Goal: Task Accomplishment & Management: Complete application form

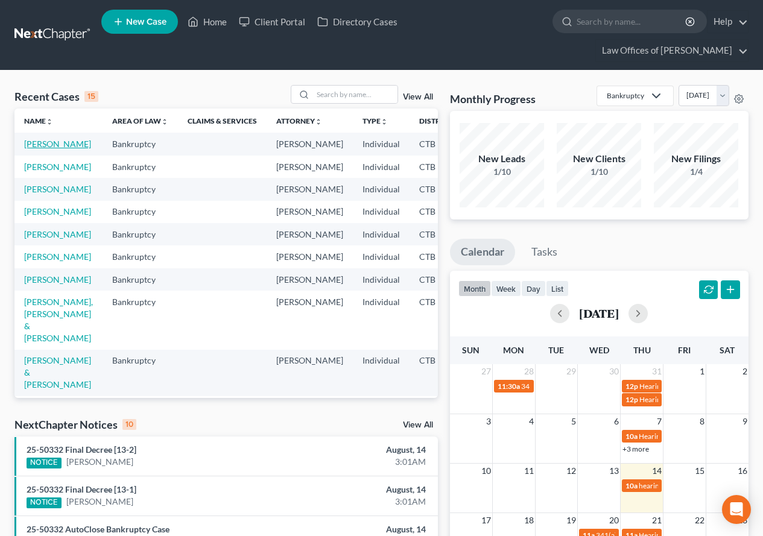
click at [44, 149] on link "[PERSON_NAME]" at bounding box center [57, 144] width 67 height 10
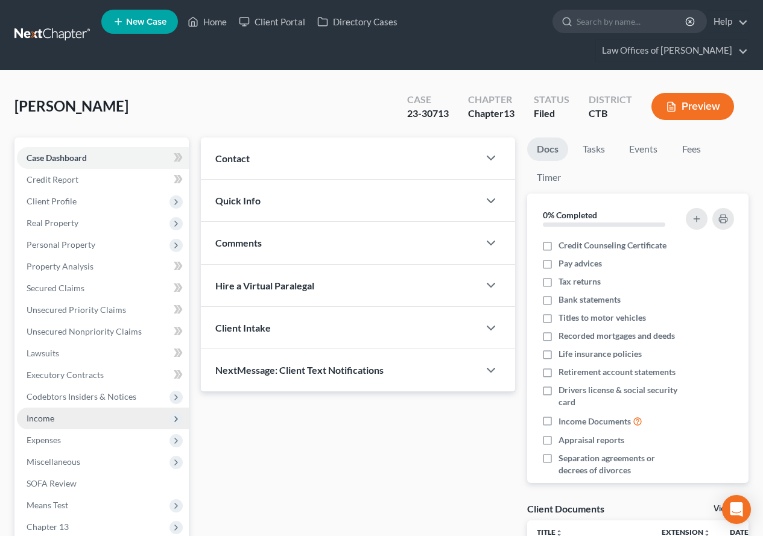
click at [44, 423] on span "Income" at bounding box center [103, 419] width 172 height 22
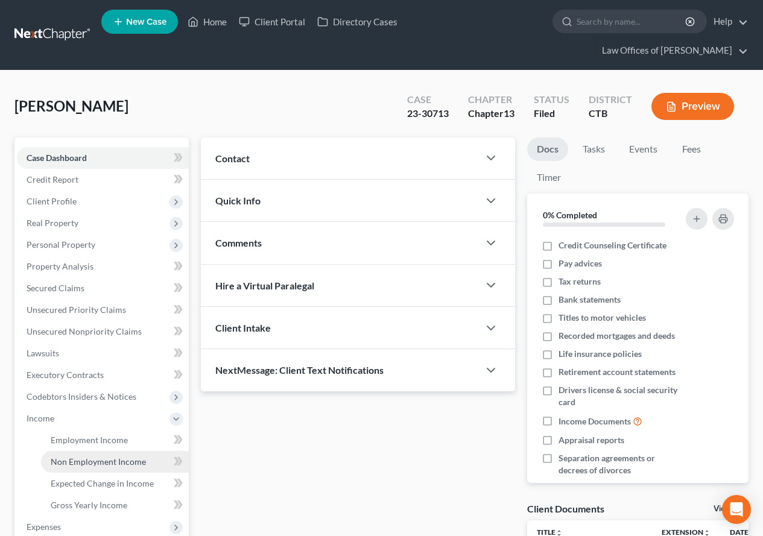
click at [64, 463] on span "Non Employment Income" at bounding box center [98, 461] width 95 height 10
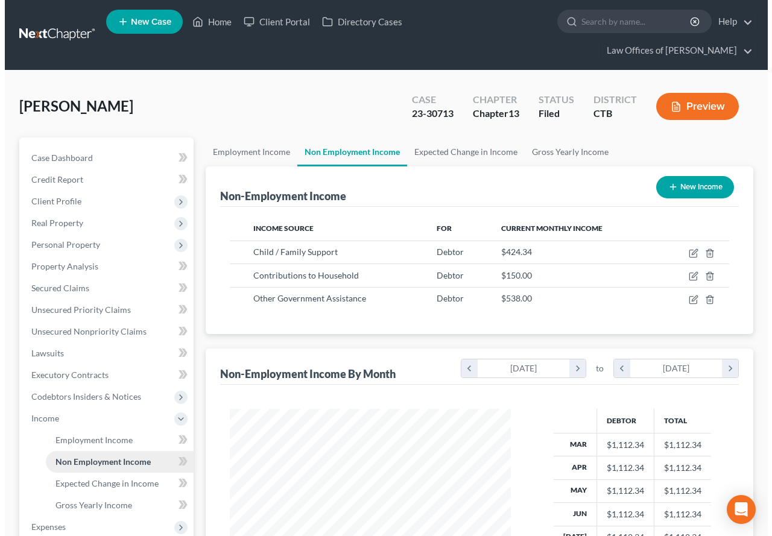
scroll to position [216, 305]
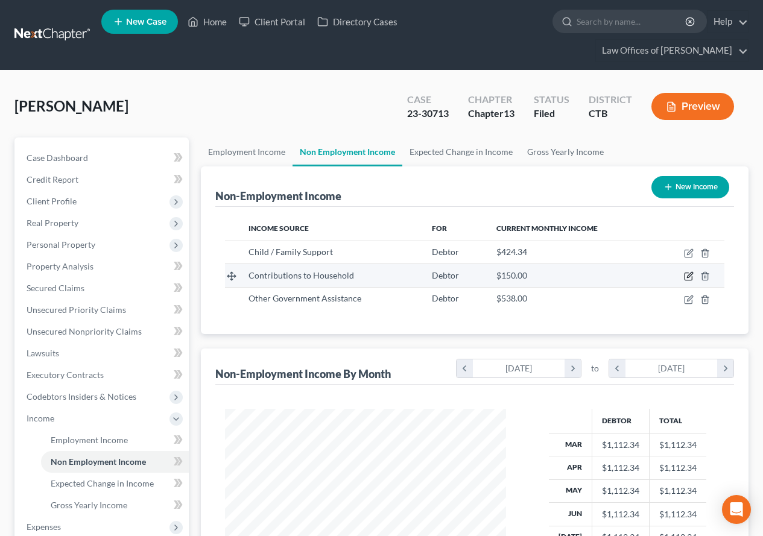
click at [687, 277] on icon "button" at bounding box center [689, 275] width 5 height 5
select select "8"
select select "0"
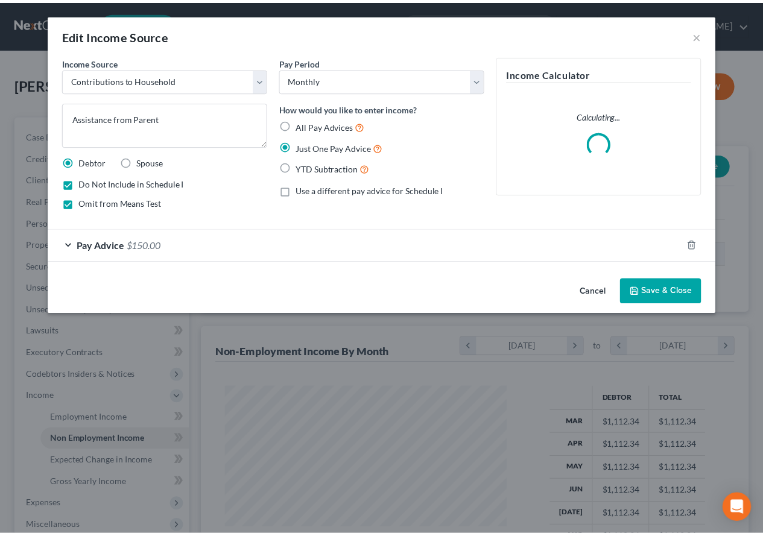
scroll to position [216, 309]
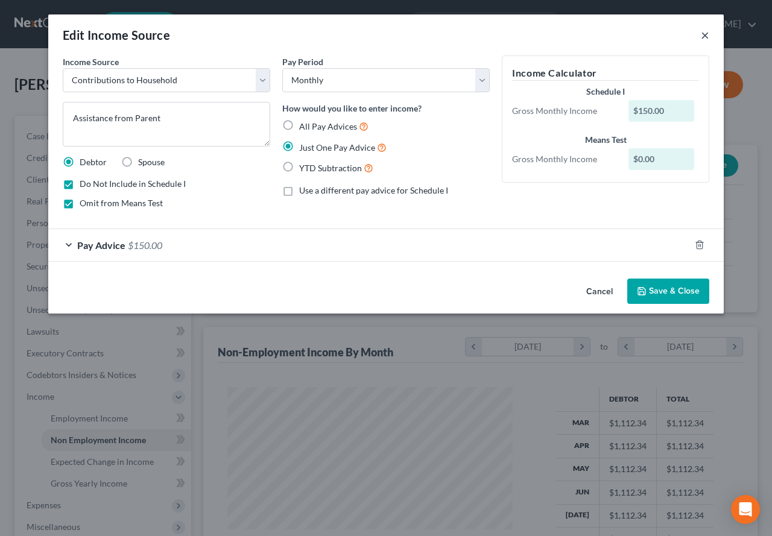
click at [703, 36] on button "×" at bounding box center [705, 35] width 8 height 14
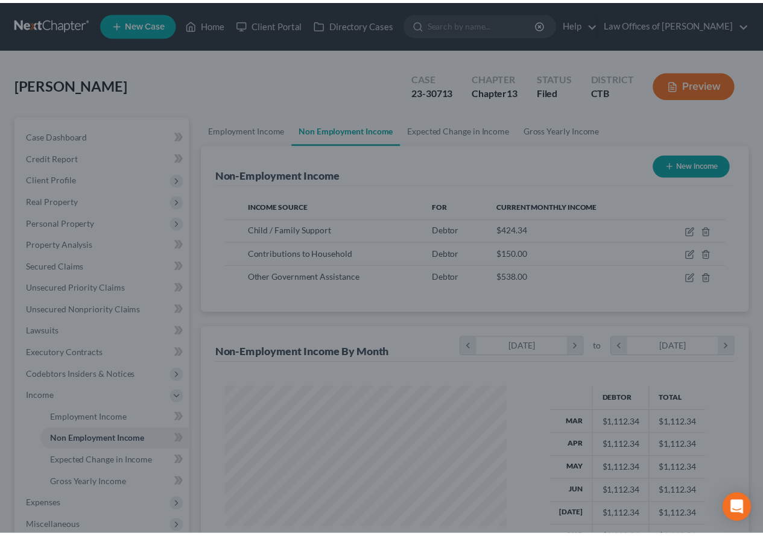
scroll to position [602818, 602729]
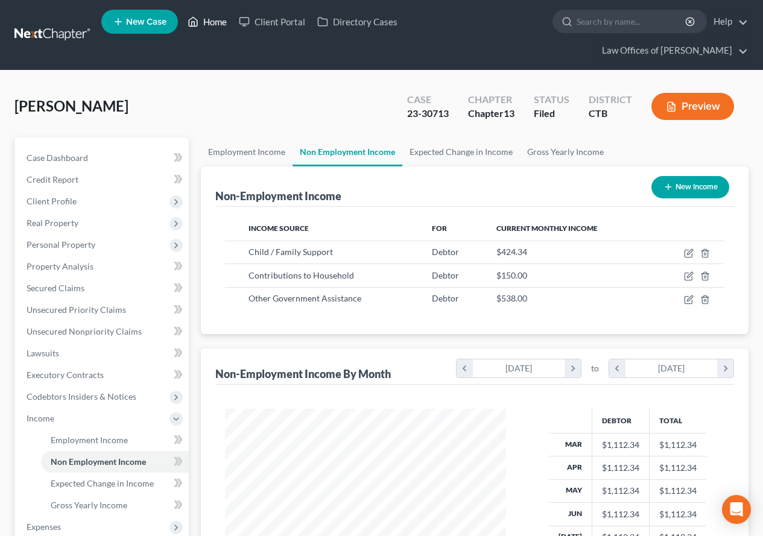
click at [213, 20] on link "Home" at bounding box center [207, 22] width 51 height 22
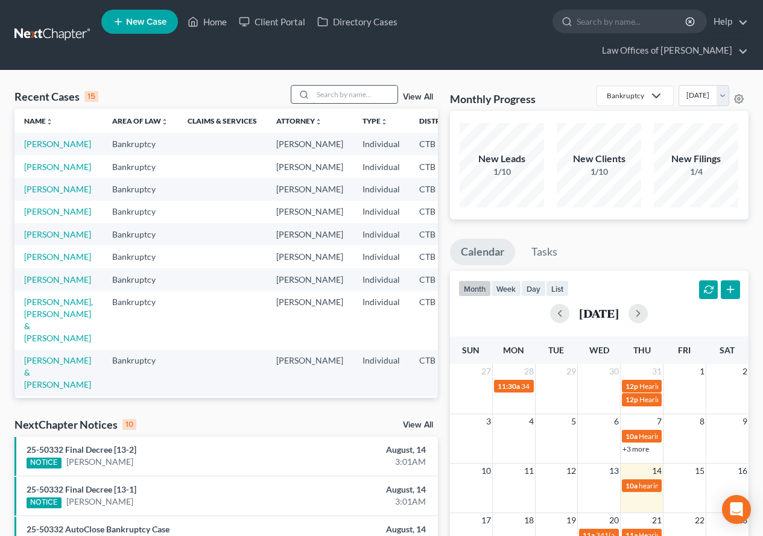
click at [324, 98] on input "search" at bounding box center [355, 94] width 84 height 17
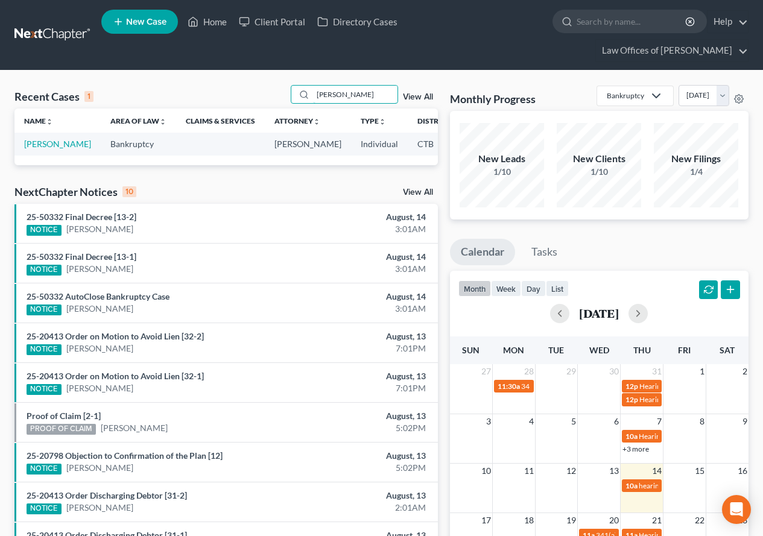
type input "[PERSON_NAME]"
click at [37, 149] on link "[PERSON_NAME]" at bounding box center [57, 144] width 67 height 10
select select "2"
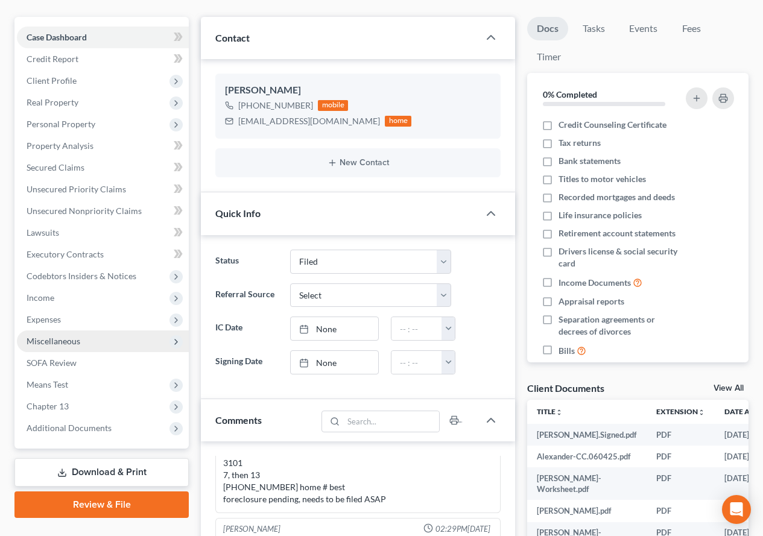
scroll to position [181, 0]
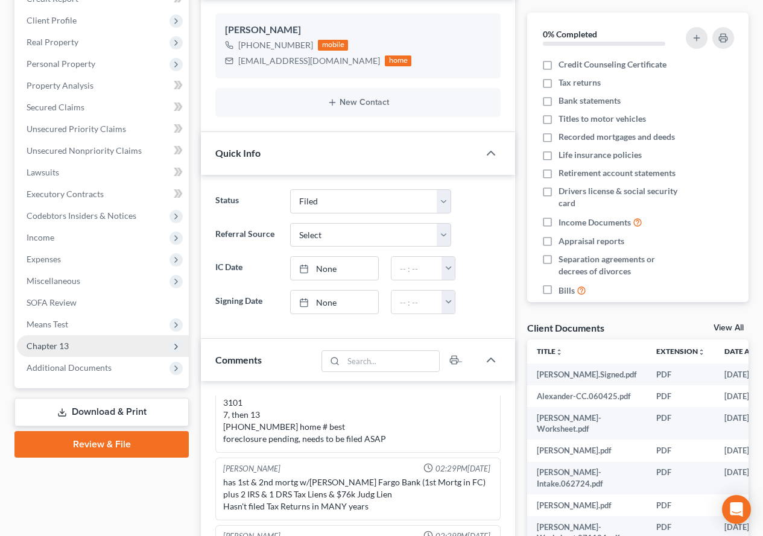
click at [50, 350] on span "Chapter 13" at bounding box center [48, 346] width 42 height 10
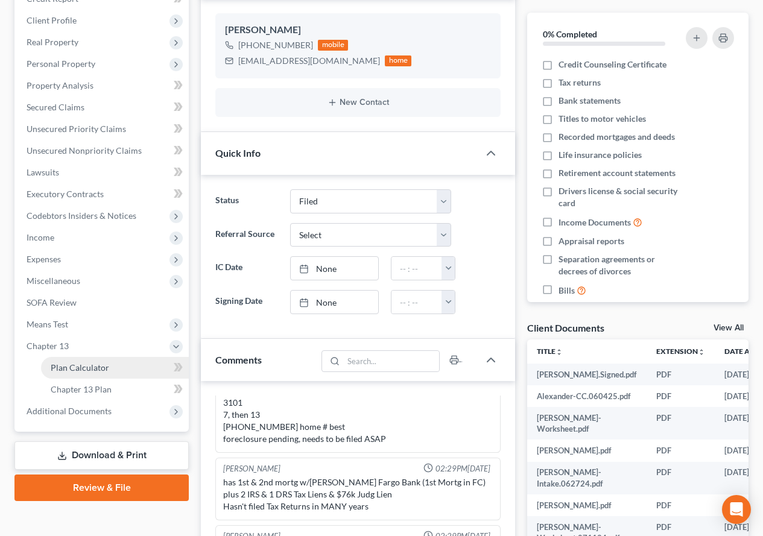
click at [72, 367] on span "Plan Calculator" at bounding box center [80, 367] width 58 height 10
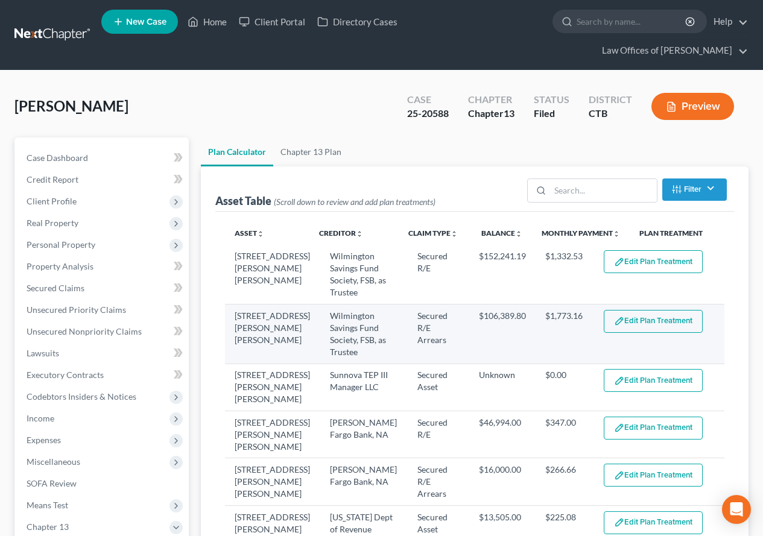
select select "59"
click at [643, 327] on button "Edit Plan Treatment" at bounding box center [653, 321] width 99 height 23
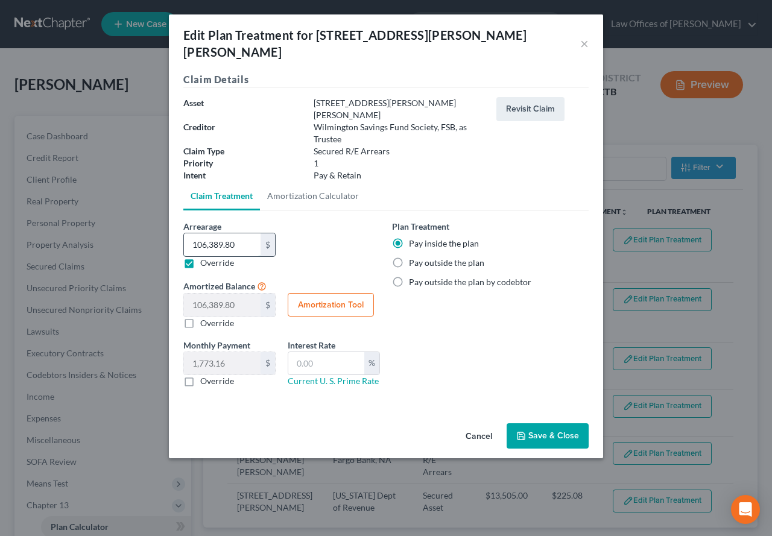
click at [248, 233] on input "106,389.80" at bounding box center [222, 244] width 77 height 23
type input "1"
type input "1.00"
type input "0.01"
type input "11"
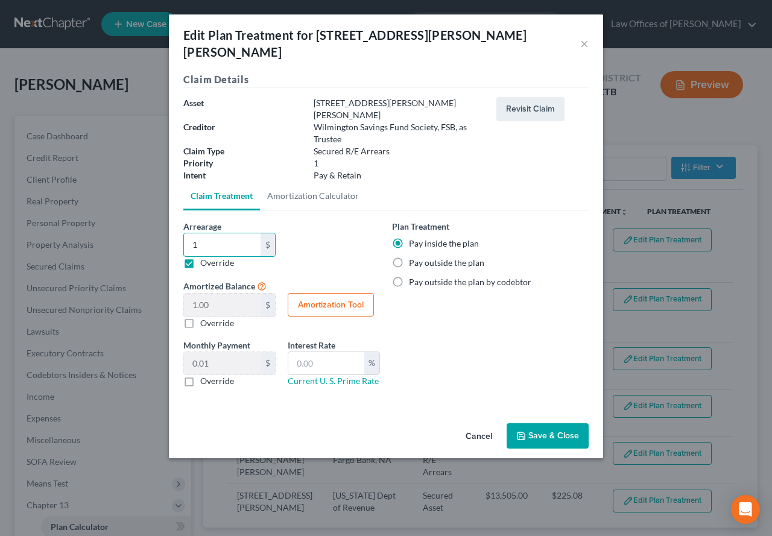
type input "11.00"
type input "0.18"
type input "114"
type input "114.00"
type input "1.90"
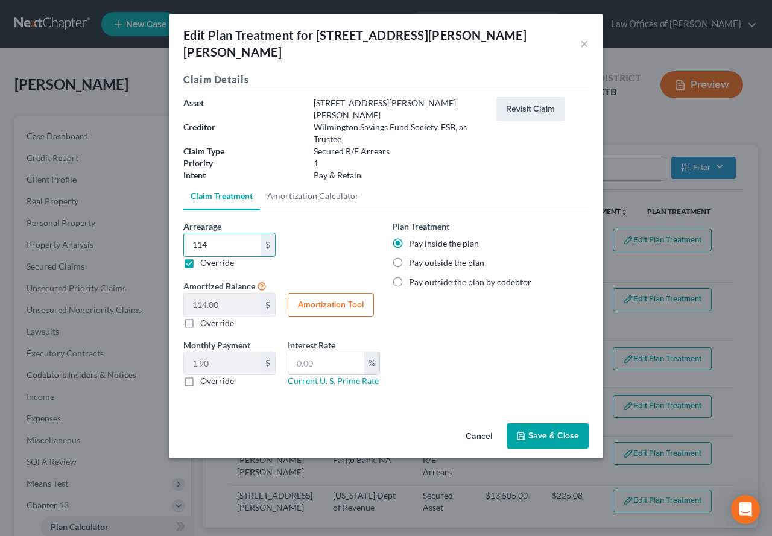
type input "1141"
type input "1,141.00"
type input "19.01"
type input "1,1413"
type input "11,413.00"
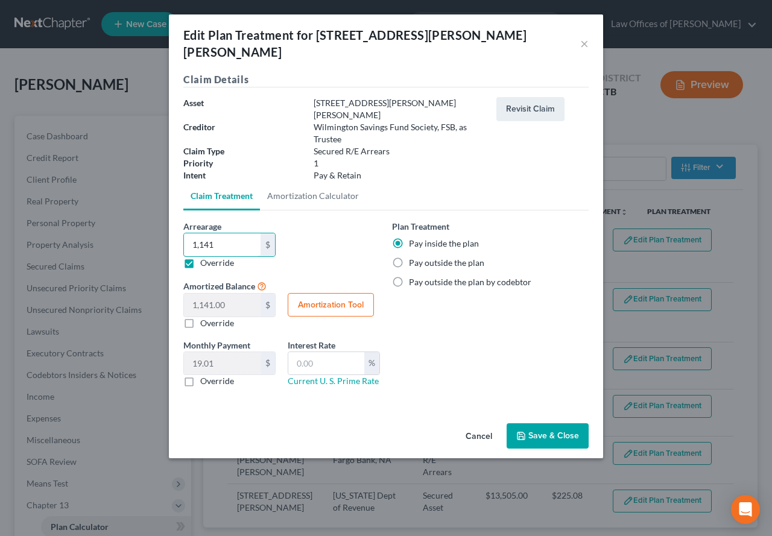
type input "190.21"
type input "11,4130"
type input "114,130.00"
type input "1,902.16"
type input "114,130.2"
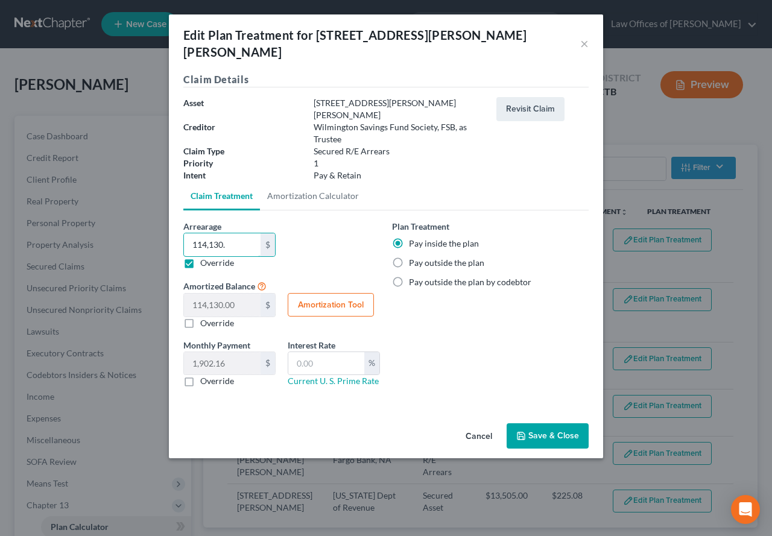
type input "114,130.20"
type input "114,130.24"
type input "1,902.17"
type input "114,130.24"
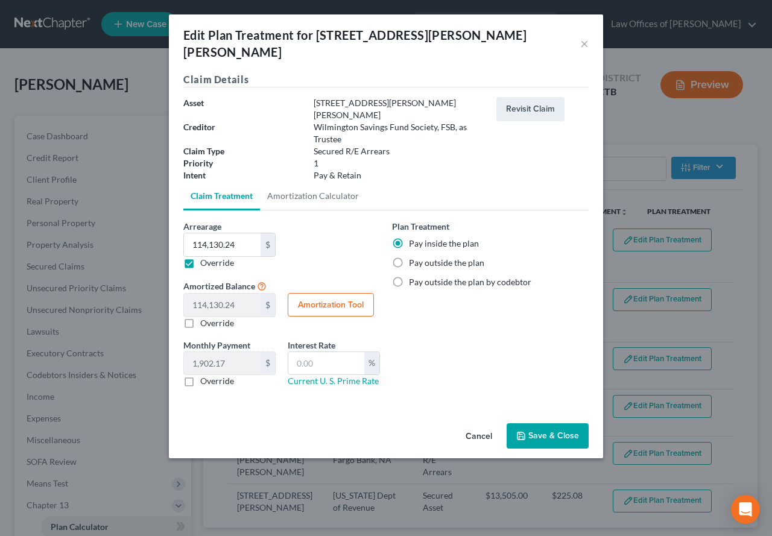
click at [546, 423] on button "Save & Close" at bounding box center [548, 435] width 82 height 25
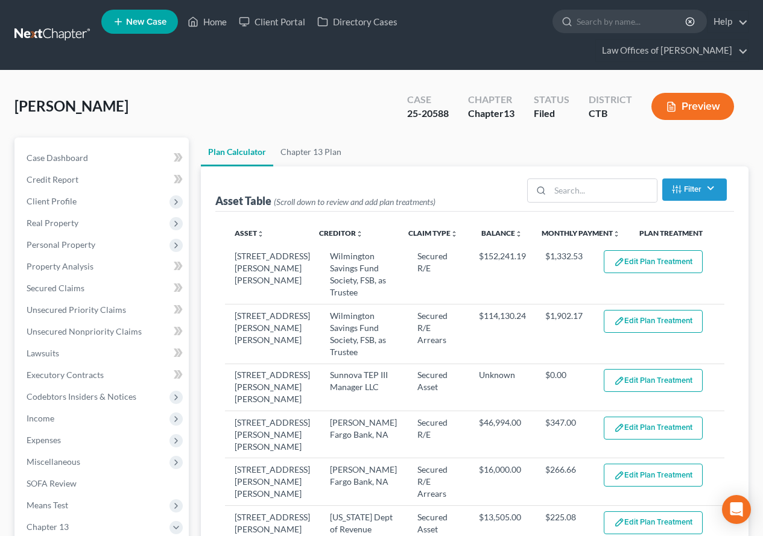
select select "59"
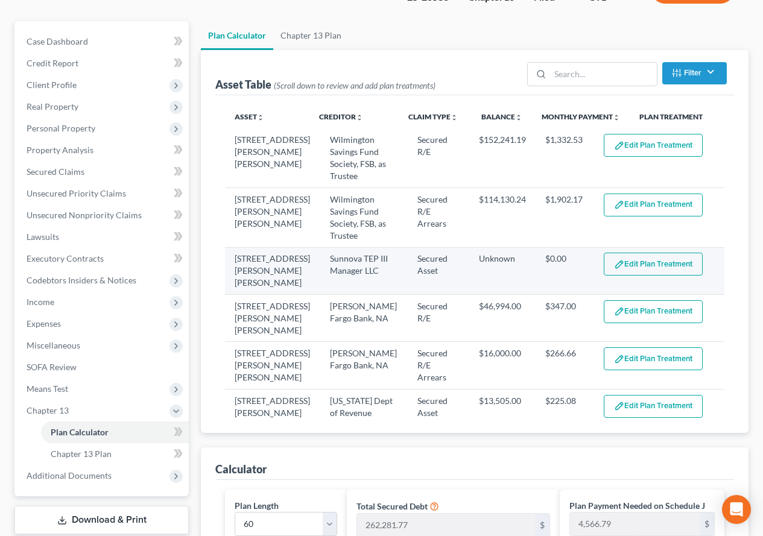
click at [643, 271] on button "Edit Plan Treatment" at bounding box center [653, 264] width 99 height 23
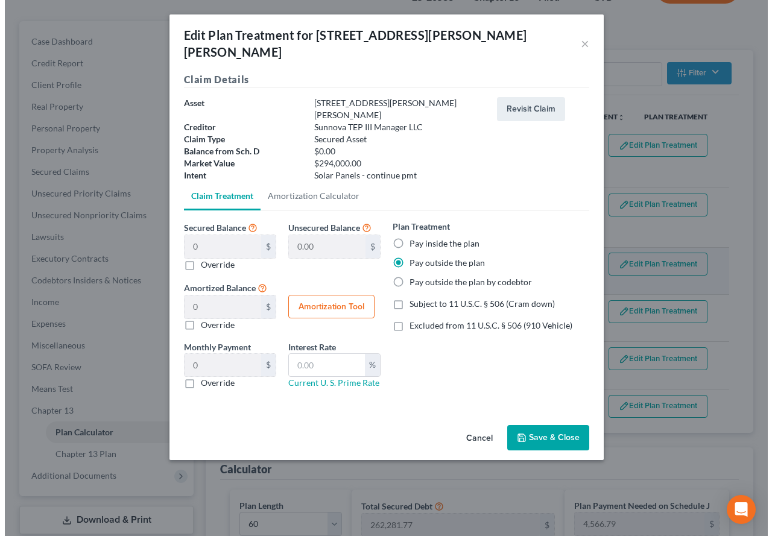
scroll to position [95, 0]
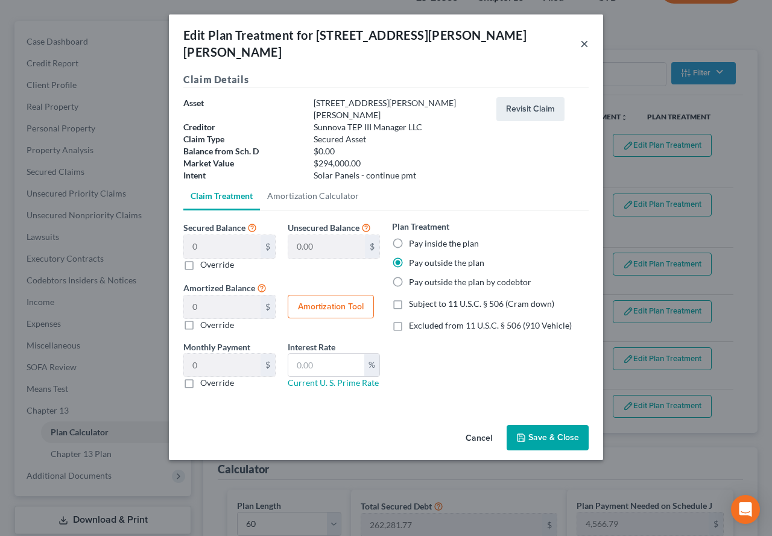
click at [583, 36] on button "×" at bounding box center [584, 43] width 8 height 14
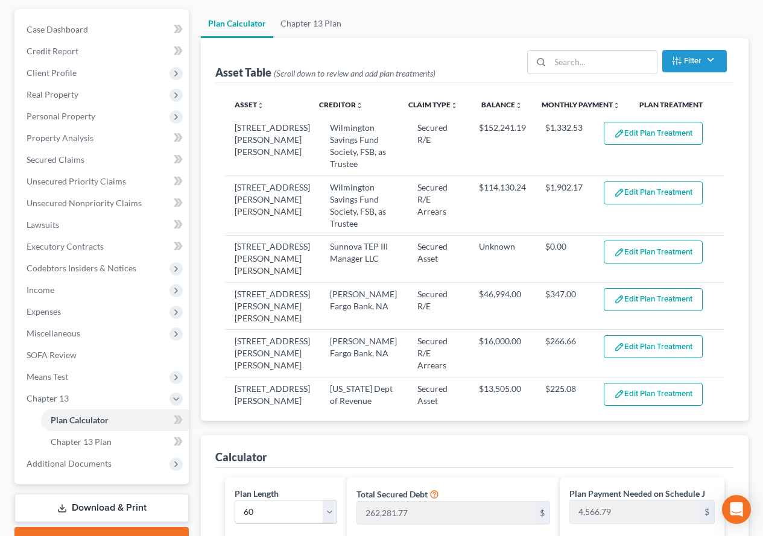
scroll to position [56, 0]
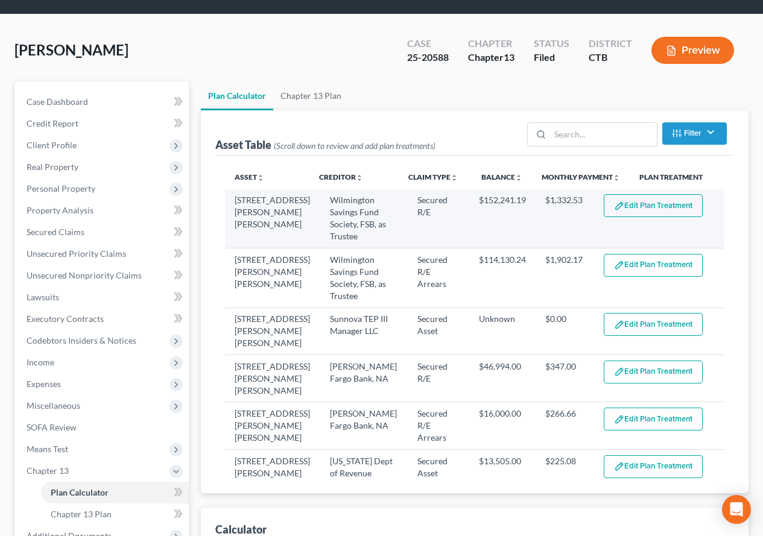
click at [618, 206] on button "Edit Plan Treatment" at bounding box center [653, 205] width 99 height 23
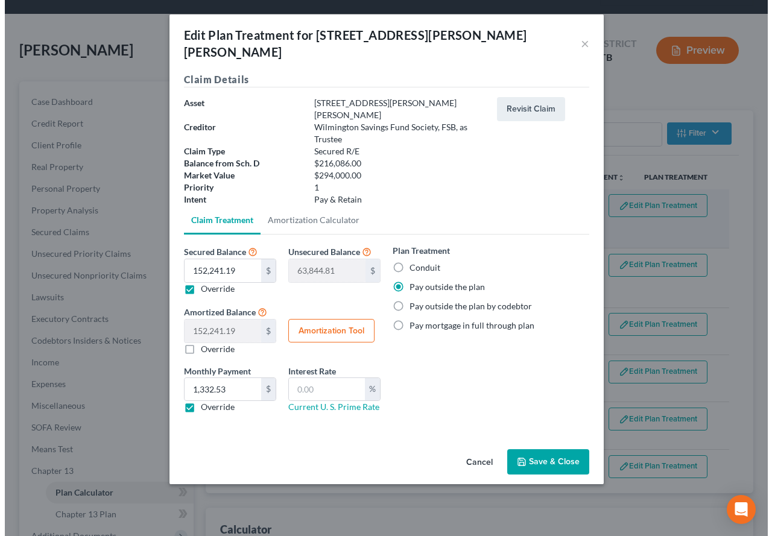
scroll to position [30, 0]
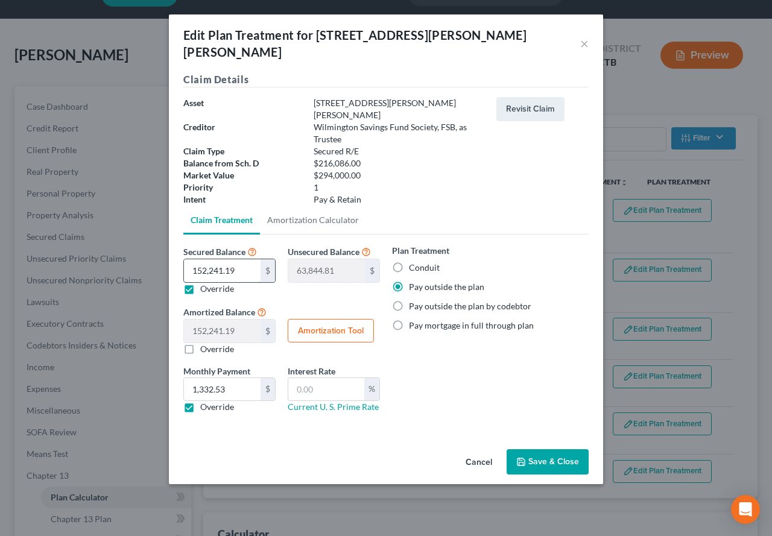
click at [245, 259] on input "152,241.19" at bounding box center [222, 270] width 77 height 23
type input "2"
type input "216,084.00"
type input "2.00"
type input "23"
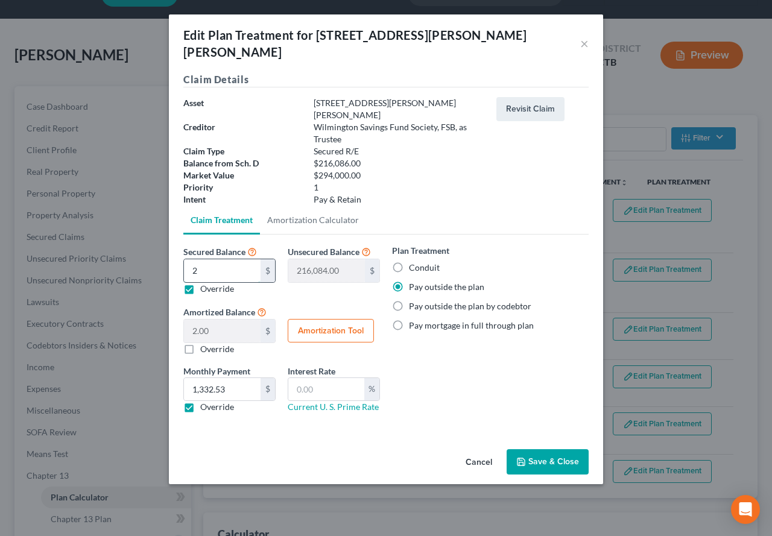
type input "216,063.00"
type input "23.00"
type input "234"
type input "215,852.00"
type input "234.00"
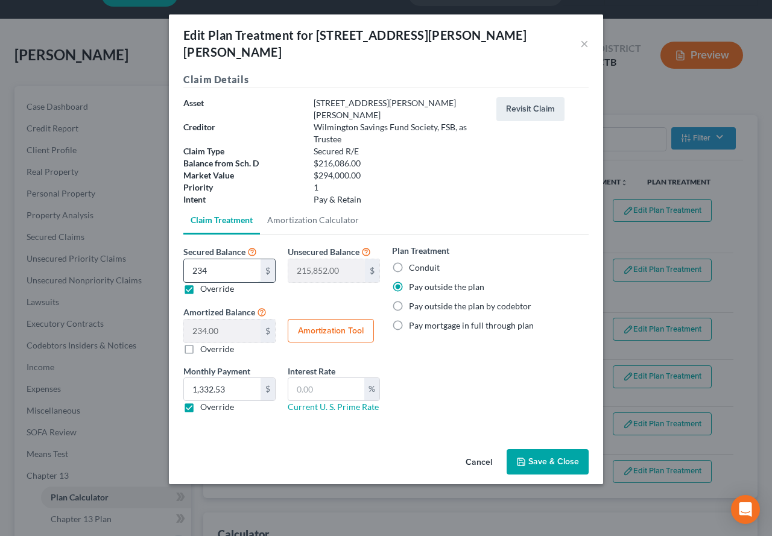
type input "2341"
type input "213,745.00"
type input "2,341.00"
type input "2,3415"
type input "192,671.00"
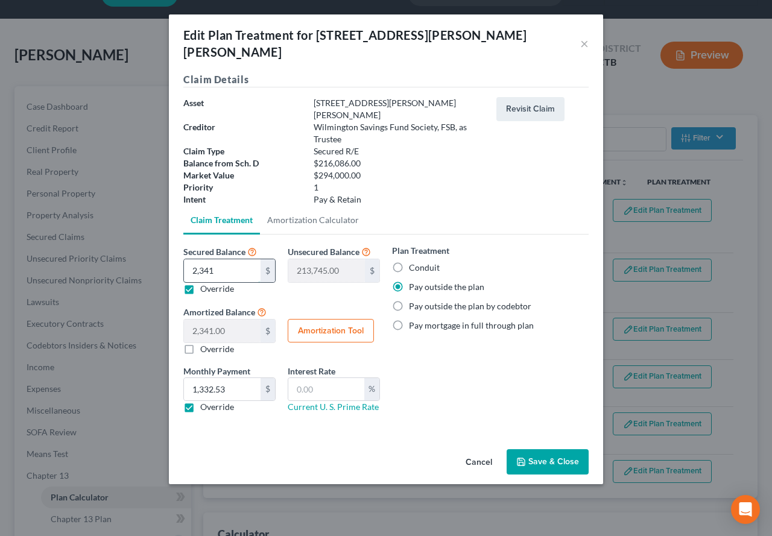
type input "23,415.00"
type input "23,4151"
type input "-18,065.00"
type input "234,151.00"
type input "234,151.9"
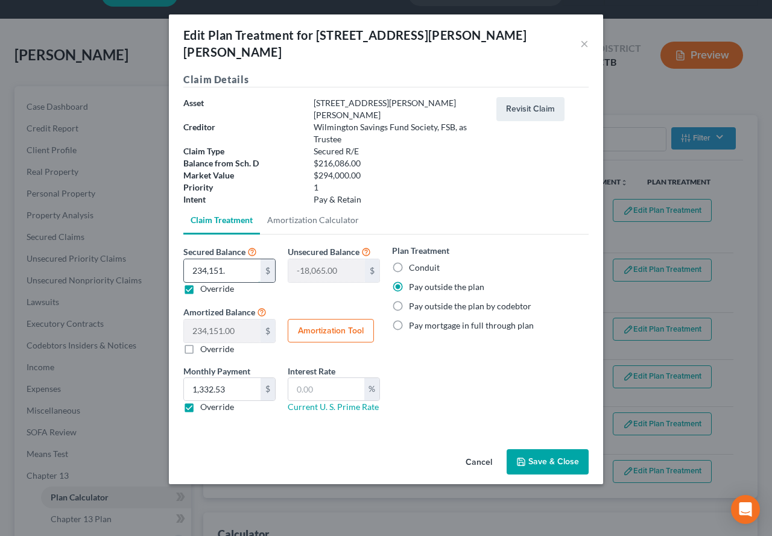
type input "-18,065.89"
type input "234,151.90"
type input "234,151.96"
type input "-18,065.95"
type input "234,151.96"
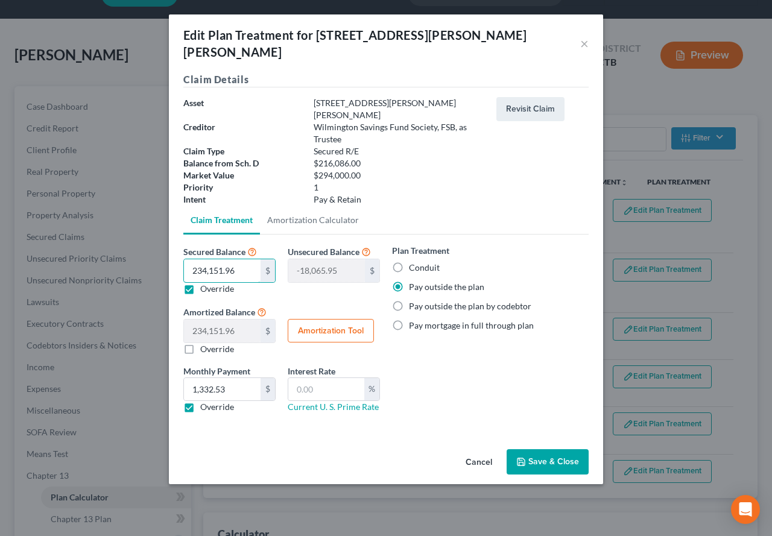
type input "234,151.96"
click at [433, 355] on div "Plan Treatment Conduit Pay outside the plan Pay outside the plan by codebtor Pa…" at bounding box center [490, 333] width 209 height 178
click at [545, 449] on button "Save & Close" at bounding box center [548, 461] width 82 height 25
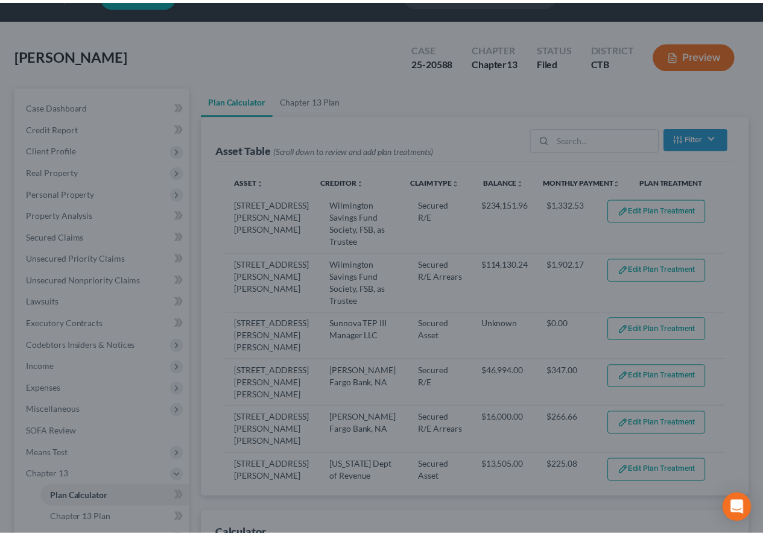
scroll to position [40, 0]
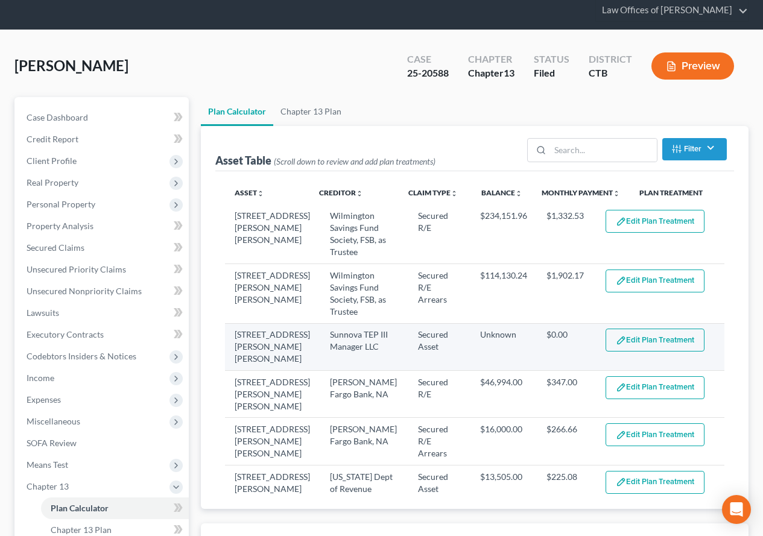
select select "59"
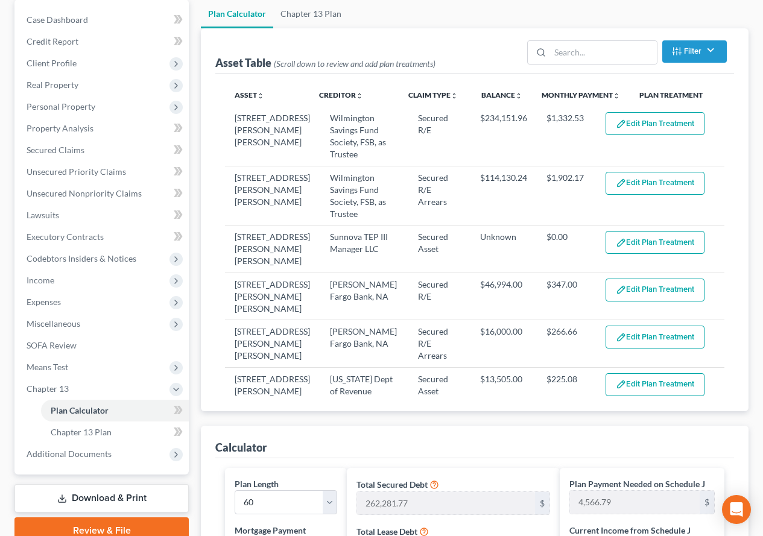
scroll to position [153, 0]
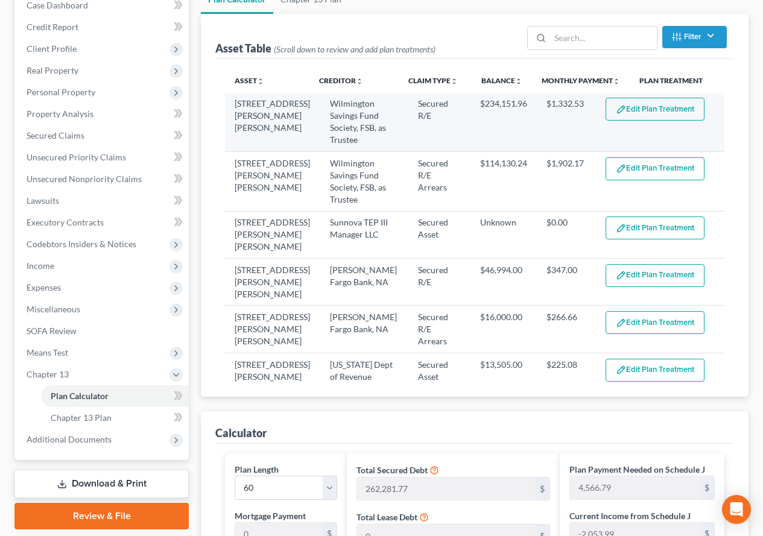
click at [616, 110] on button "Edit Plan Treatment" at bounding box center [654, 109] width 99 height 23
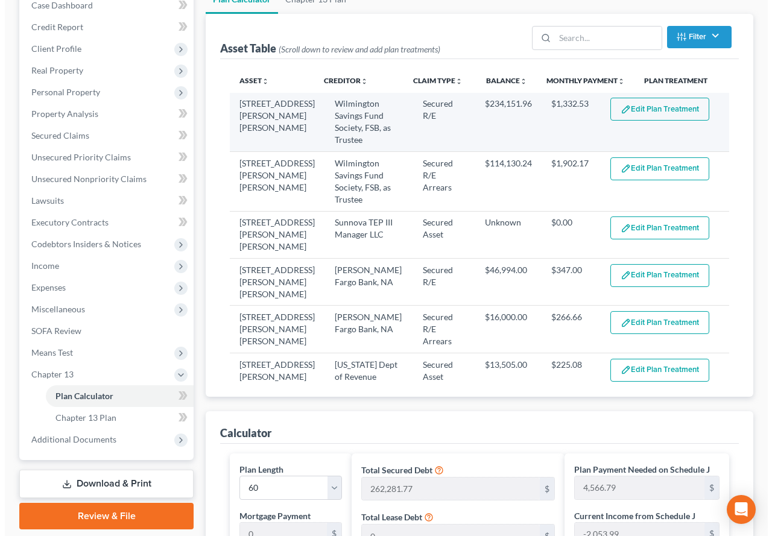
scroll to position [131, 0]
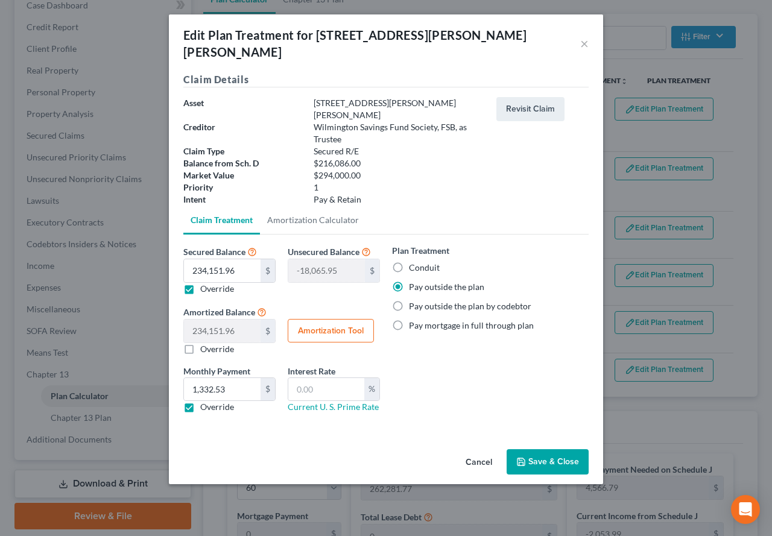
click at [540, 449] on button "Save & Close" at bounding box center [548, 461] width 82 height 25
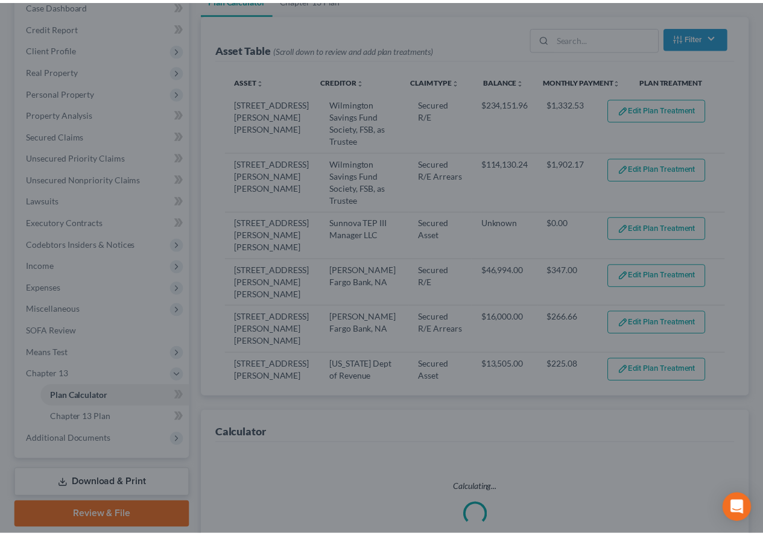
scroll to position [153, 0]
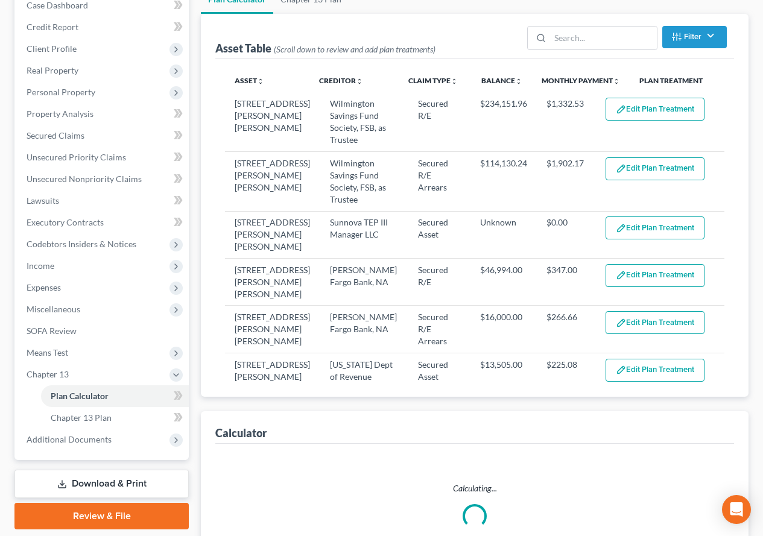
select select "59"
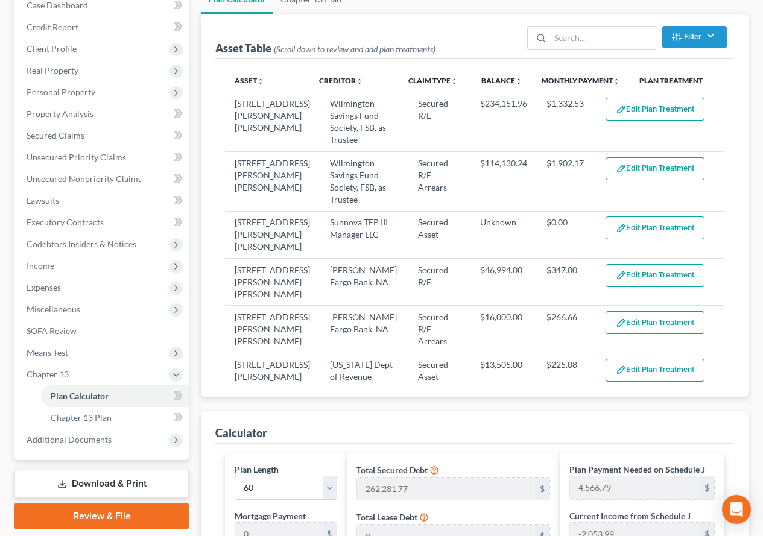
scroll to position [92, 0]
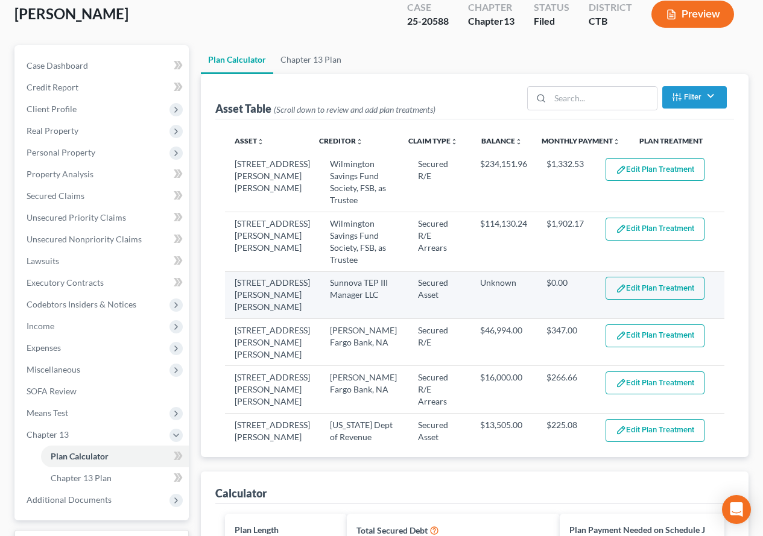
click at [616, 288] on img "button" at bounding box center [621, 288] width 10 height 10
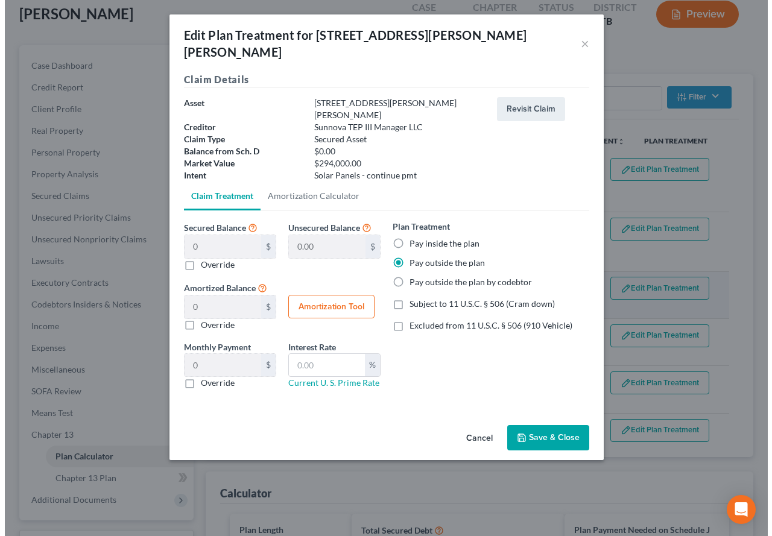
scroll to position [71, 0]
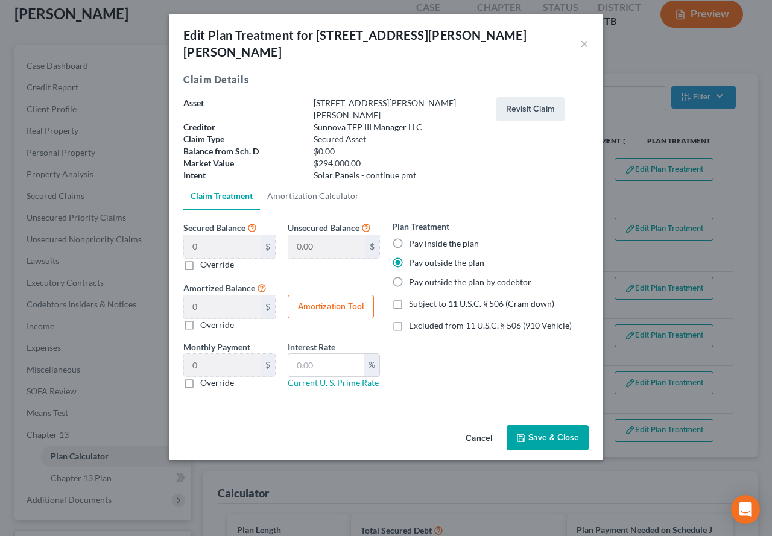
click at [200, 319] on label "Override" at bounding box center [217, 325] width 34 height 12
click at [205, 319] on input "Override" at bounding box center [209, 323] width 8 height 8
checkbox input "true"
click at [223, 295] on input "0.00" at bounding box center [222, 306] width 77 height 23
type input "7"
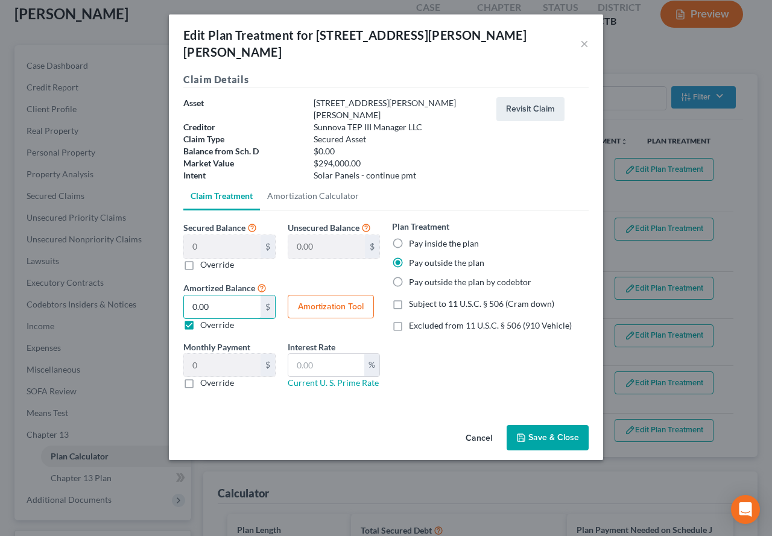
type input "0.11"
type input "77"
type input "1.28"
type input "775"
type input "12.91"
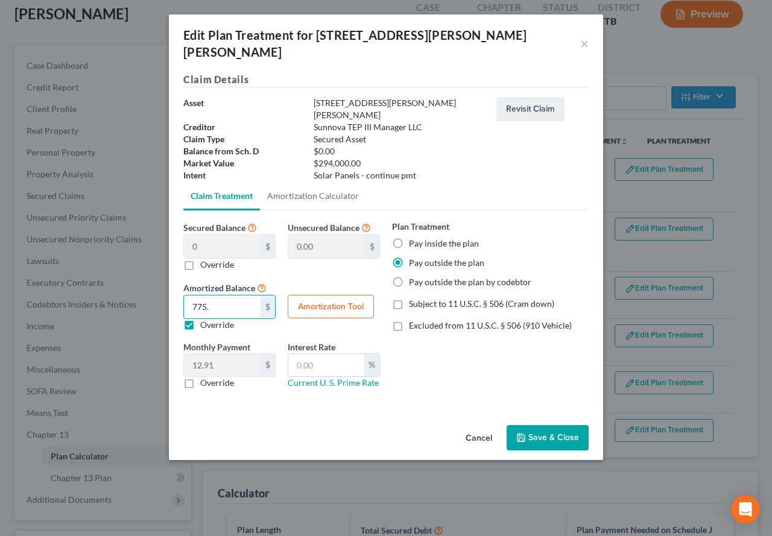
type input "775.6"
type input "12.92"
type input "775.63"
click at [409, 238] on label "Pay inside the plan" at bounding box center [444, 244] width 70 height 12
click at [414, 238] on input "Pay inside the plan" at bounding box center [418, 242] width 8 height 8
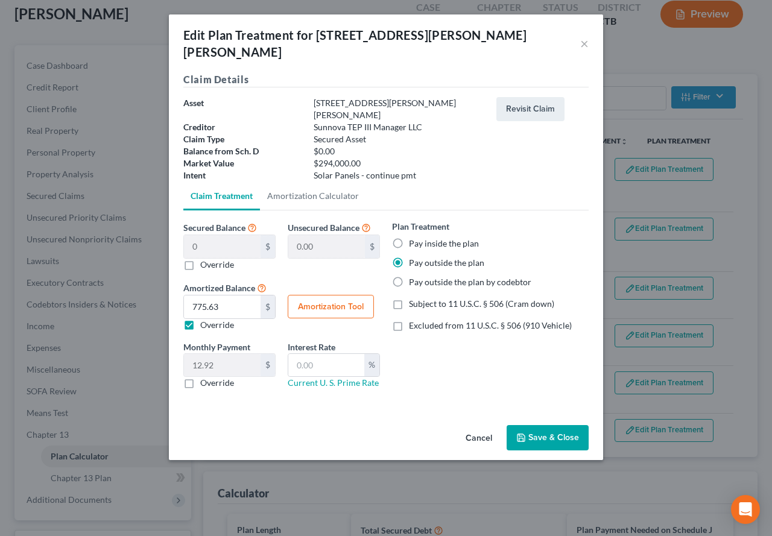
radio input "true"
click at [200, 259] on label "Override" at bounding box center [217, 265] width 34 height 12
click at [205, 259] on input "Override" at bounding box center [209, 263] width 8 height 8
checkbox input "true"
type input "0"
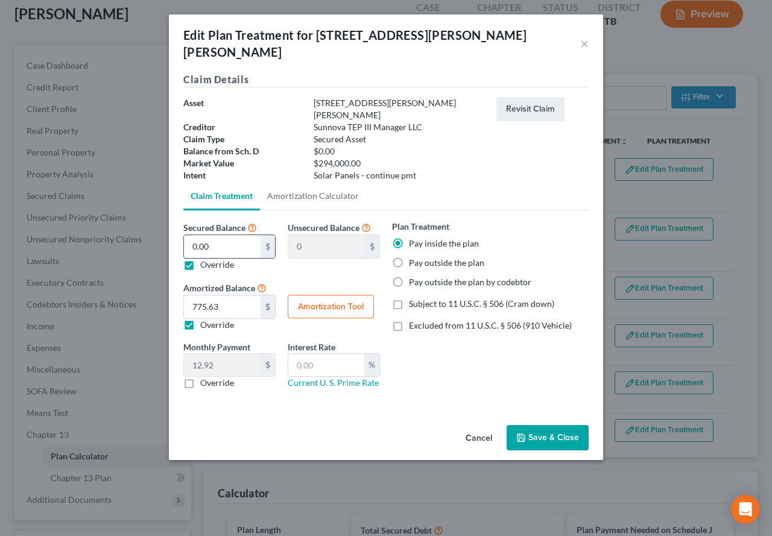
click at [233, 235] on input "0.00" at bounding box center [222, 246] width 77 height 23
type input "1"
type input "-1.00"
type input "12"
type input "-12.00"
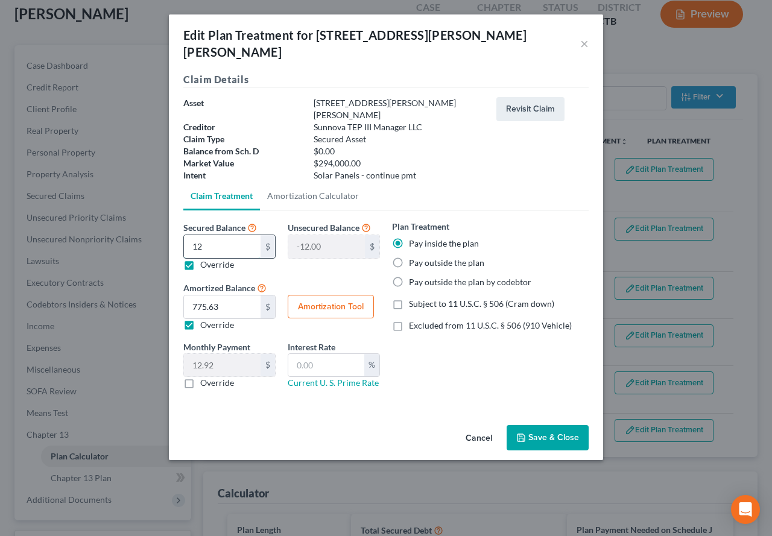
type input "120"
type input "-120.00"
type input "1206"
type input "-1,206.00"
type input "1,2061"
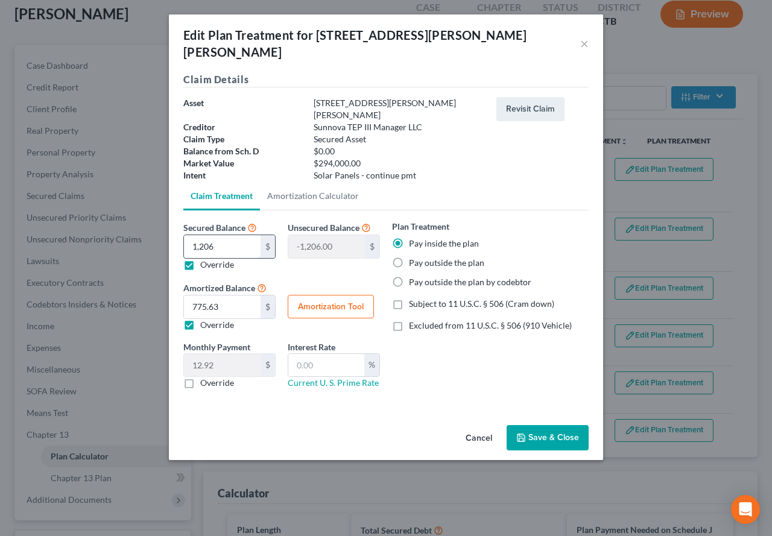
type input "-12,061.00"
type input "12,061.1"
type input "-12,061.10"
type input "12,061.12"
type input "-12,061.12"
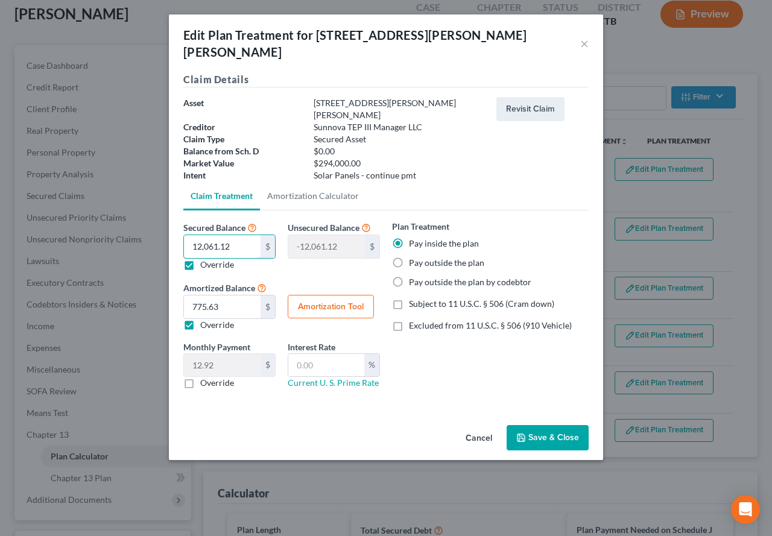
type input "12,061.12"
click at [538, 425] on button "Save & Close" at bounding box center [548, 437] width 82 height 25
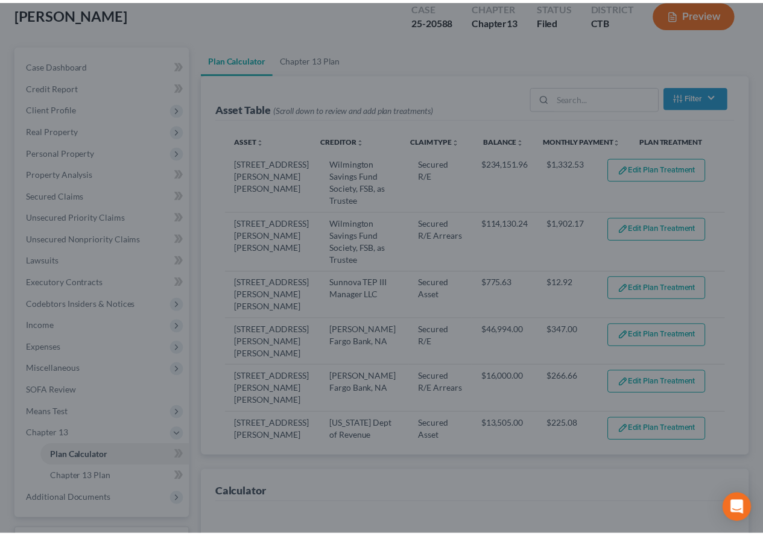
scroll to position [92, 0]
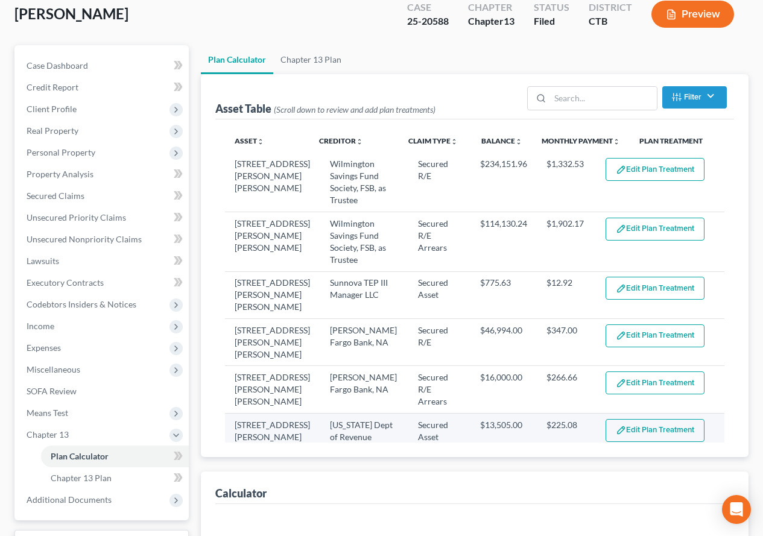
select select "59"
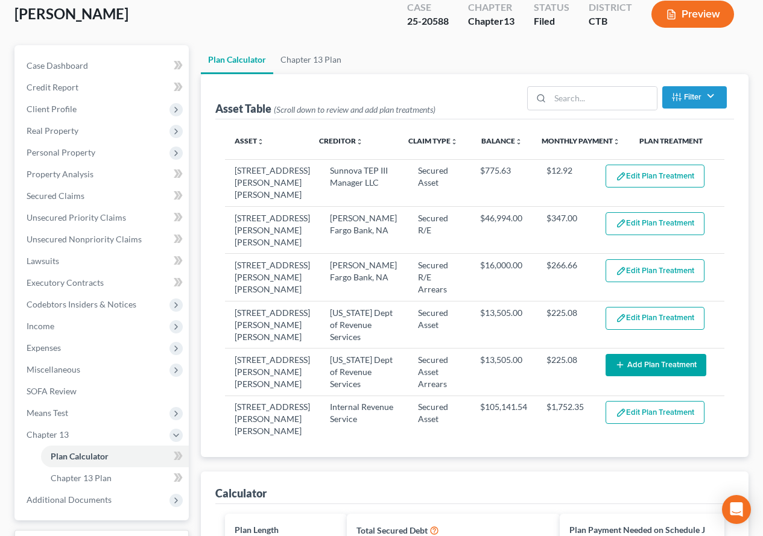
scroll to position [144, 0]
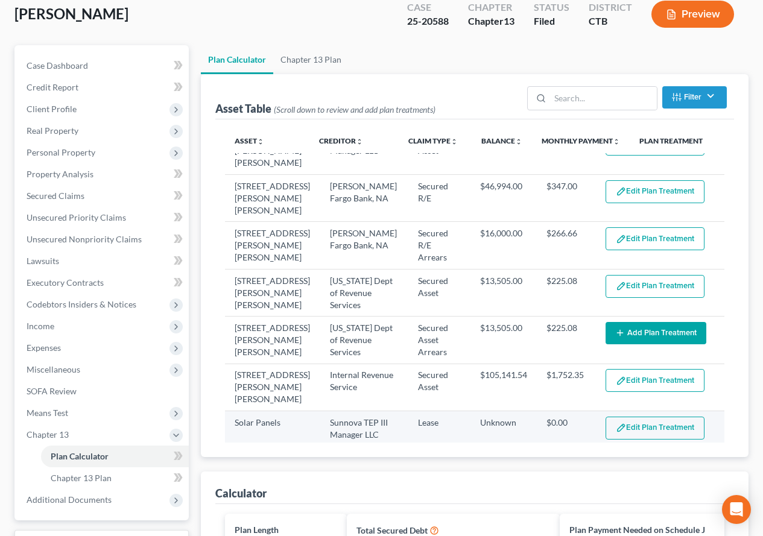
click at [639, 417] on button "Edit Plan Treatment" at bounding box center [654, 428] width 99 height 23
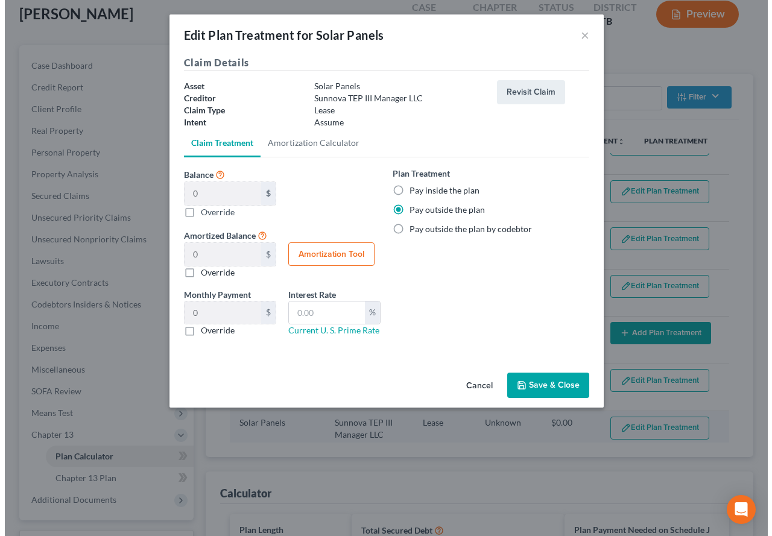
scroll to position [71, 0]
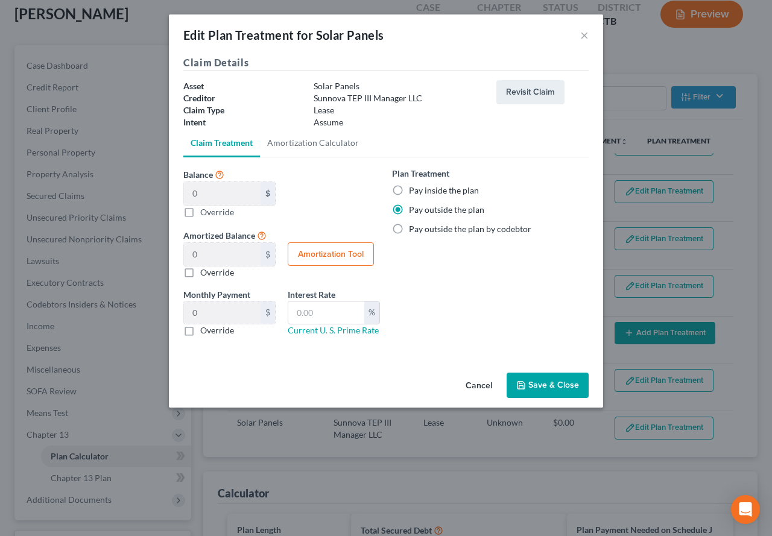
click at [200, 330] on label "Override" at bounding box center [217, 330] width 34 height 12
click at [205, 330] on input "Override" at bounding box center [209, 328] width 8 height 8
checkbox input "true"
click at [226, 313] on input "0.00" at bounding box center [222, 313] width 77 height 23
type input "54.77"
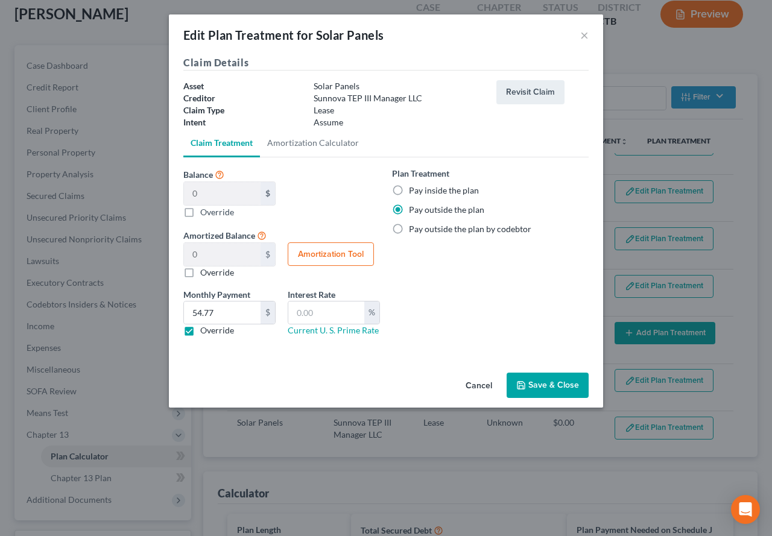
click at [200, 213] on label "Override" at bounding box center [217, 212] width 34 height 13
click at [205, 213] on input "Balance 0 $ 0.00 $ Override" at bounding box center [209, 210] width 8 height 8
checkbox input "true"
type input "0.00"
click at [230, 190] on input "0.00" at bounding box center [222, 193] width 77 height 23
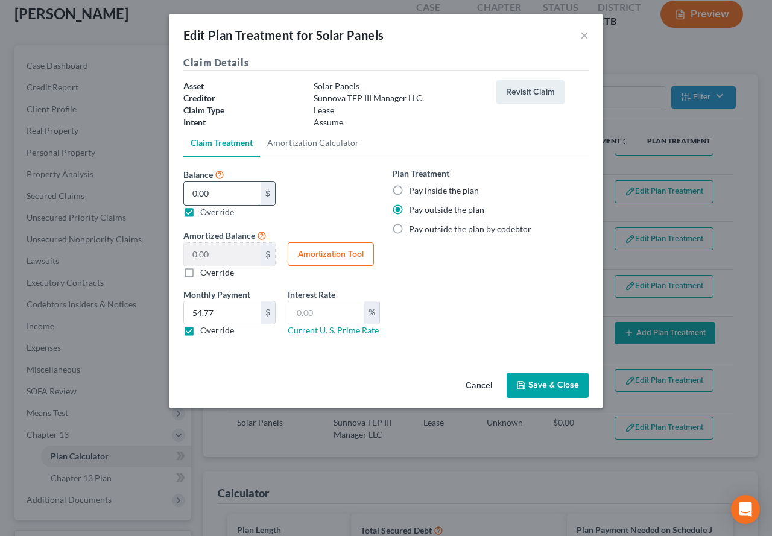
type input "1"
type input "1.00"
type input "12"
type input "12.00"
type input "120"
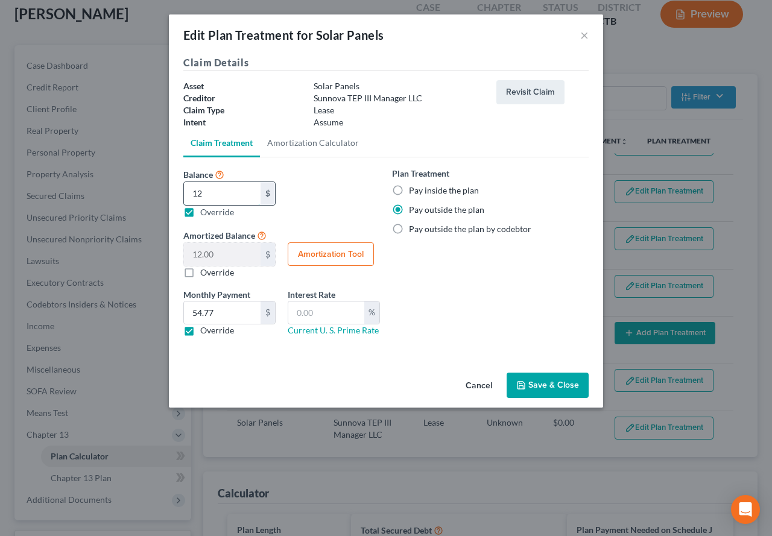
type input "120.00"
type input "1206"
type input "1,206.00"
type input "1,2061"
type input "12,061.00"
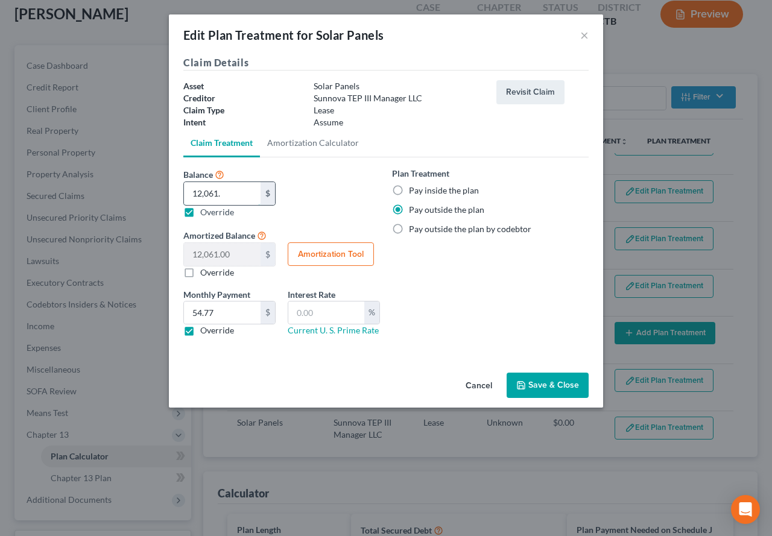
type input "12,061.1"
type input "12,061.10"
type input "12,061.12"
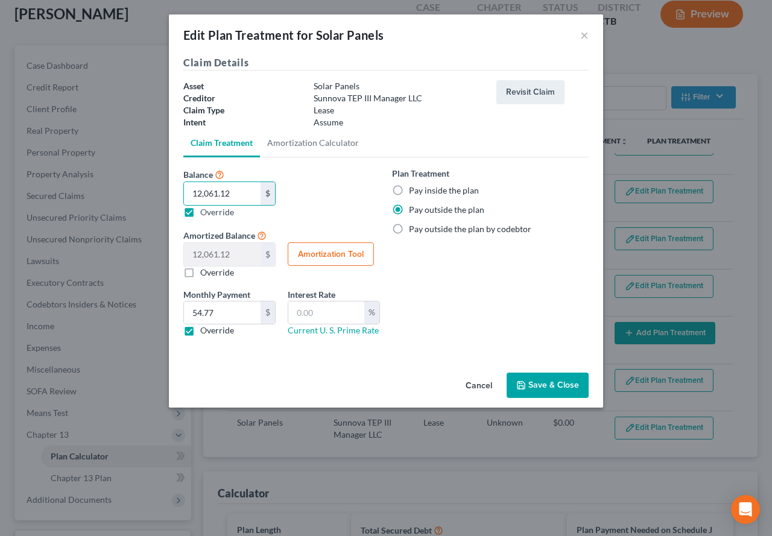
click at [528, 393] on button "Save & Close" at bounding box center [548, 385] width 82 height 25
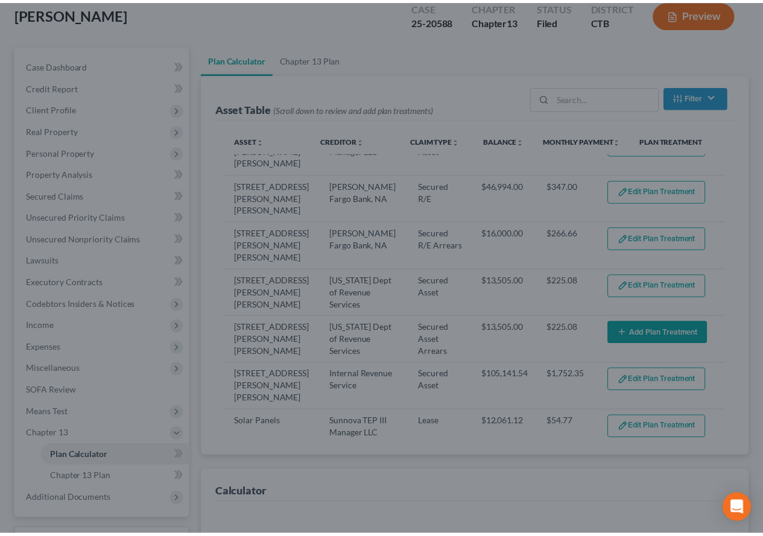
scroll to position [92, 0]
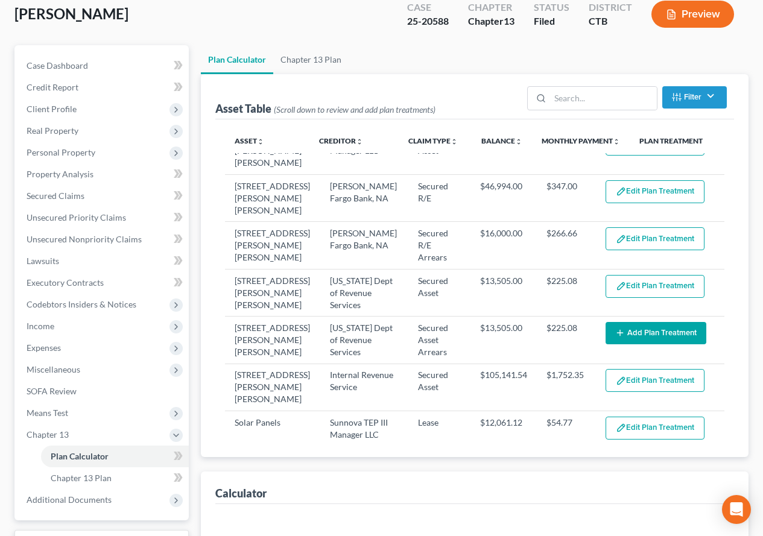
select select "59"
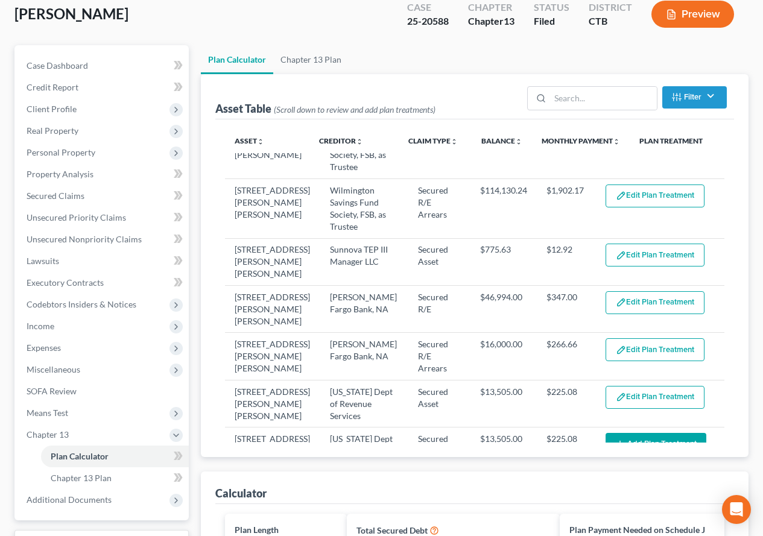
scroll to position [24, 0]
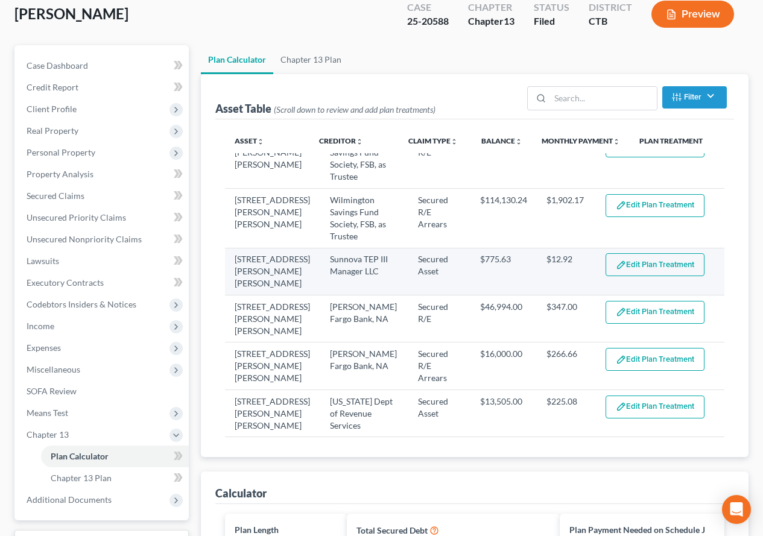
click at [619, 266] on button "Edit Plan Treatment" at bounding box center [654, 264] width 99 height 23
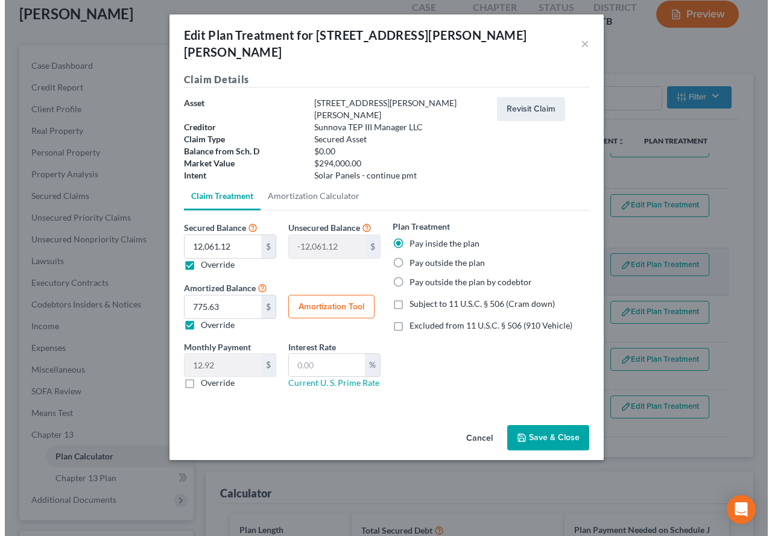
scroll to position [71, 0]
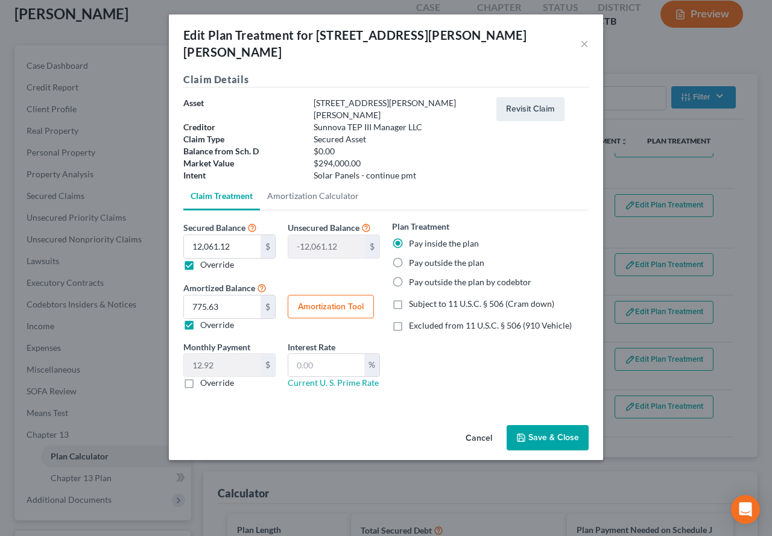
click at [200, 259] on label "Override" at bounding box center [217, 265] width 34 height 12
click at [205, 259] on input "Override" at bounding box center [209, 263] width 8 height 8
checkbox input "false"
type input "0.00"
click at [553, 425] on button "Save & Close" at bounding box center [548, 437] width 82 height 25
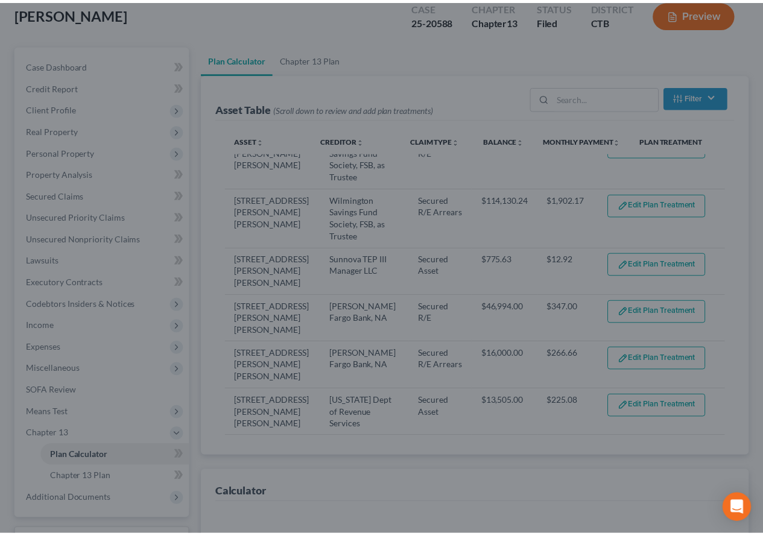
scroll to position [92, 0]
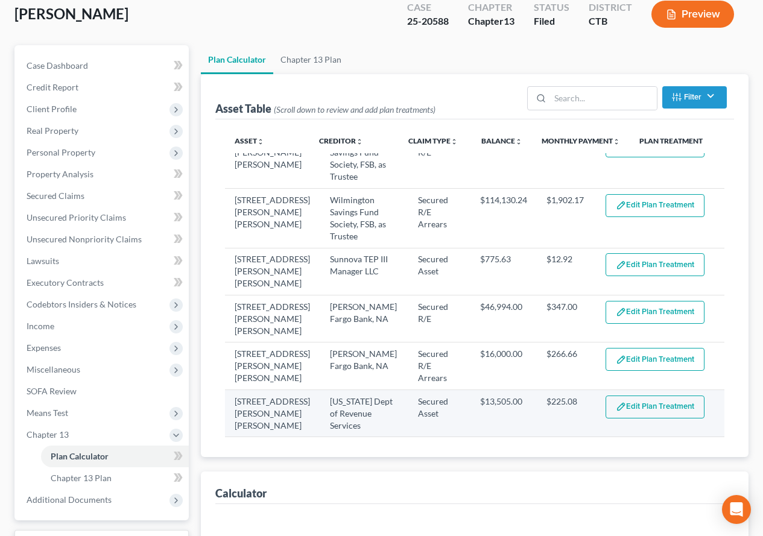
select select "59"
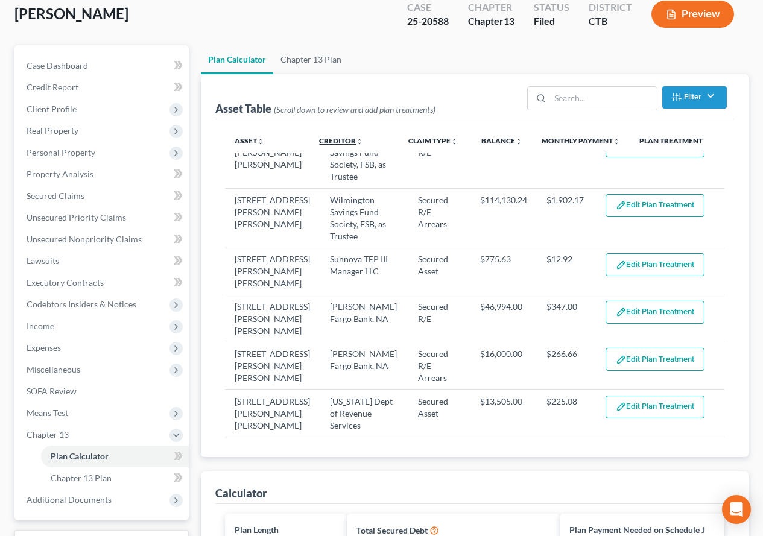
click at [330, 141] on link "Creditor unfold_more expand_more expand_less" at bounding box center [341, 140] width 44 height 9
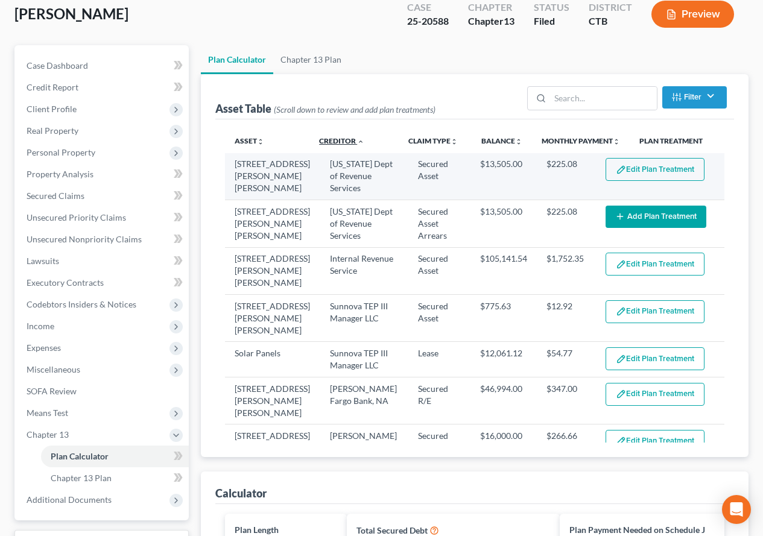
scroll to position [60, 0]
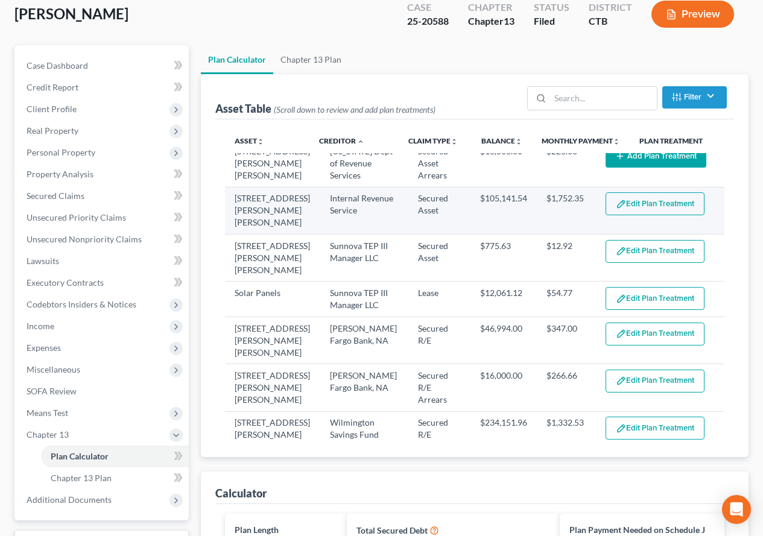
click at [627, 207] on button "Edit Plan Treatment" at bounding box center [654, 203] width 99 height 23
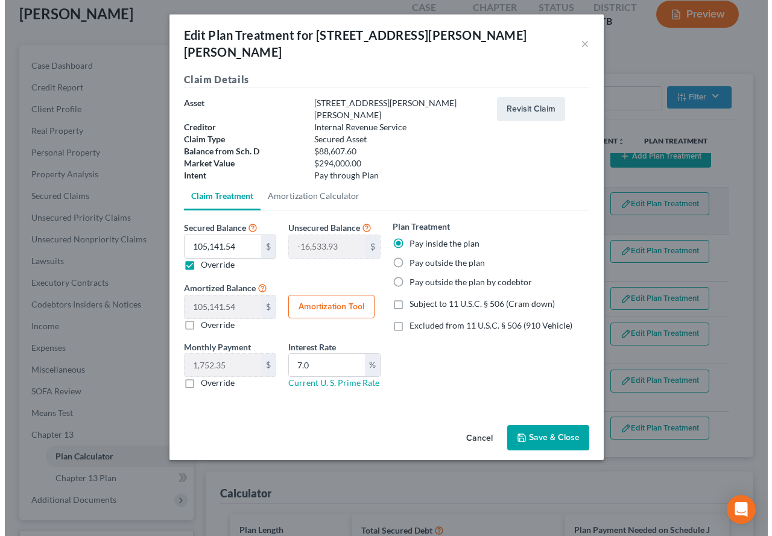
scroll to position [71, 0]
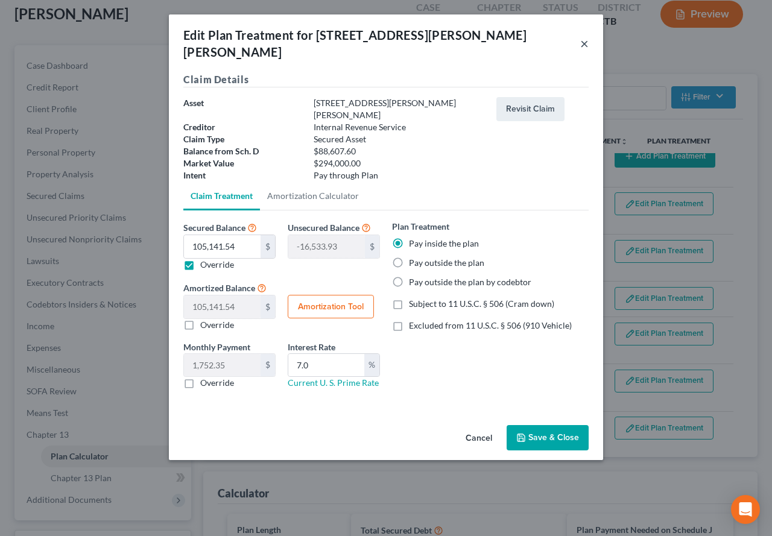
click at [587, 36] on button "×" at bounding box center [584, 43] width 8 height 14
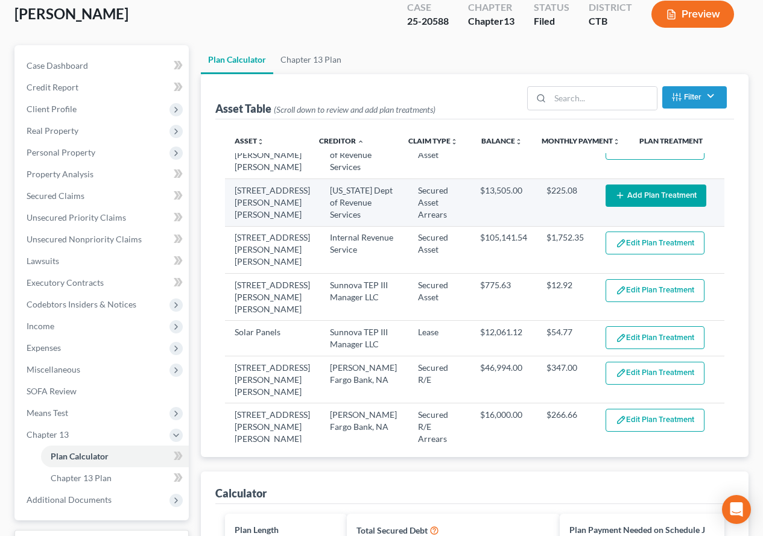
scroll to position [0, 0]
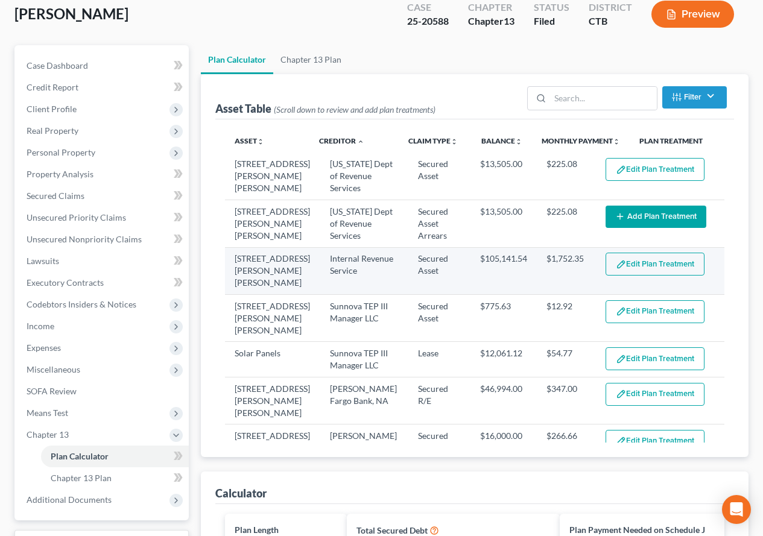
click at [638, 267] on button "Edit Plan Treatment" at bounding box center [654, 264] width 99 height 23
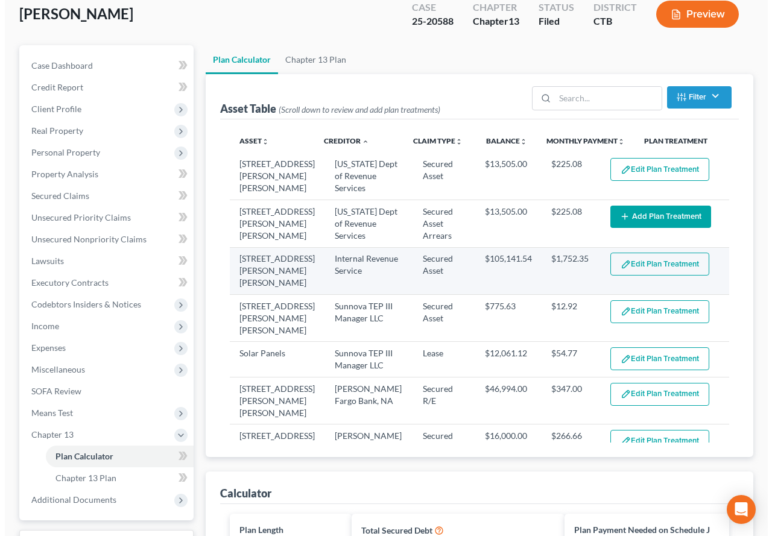
scroll to position [71, 0]
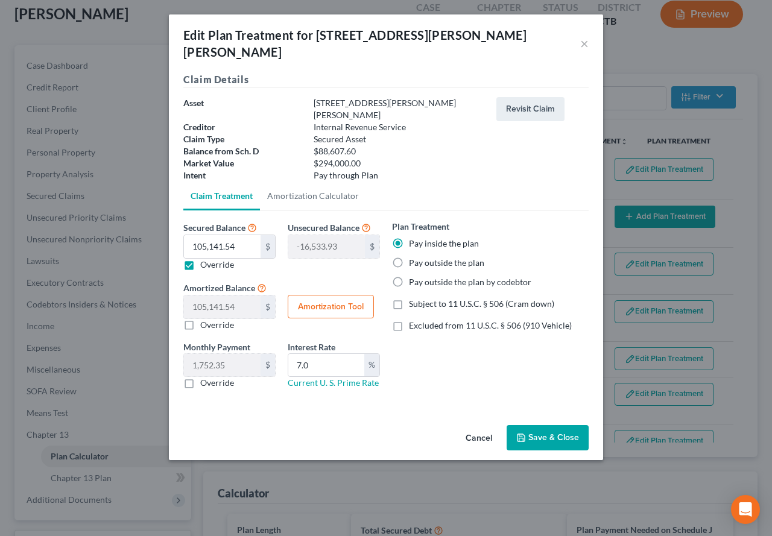
click at [333, 295] on button "Amortization Tool" at bounding box center [331, 307] width 86 height 24
type input "105,141.54"
type input "7.0"
type input "60"
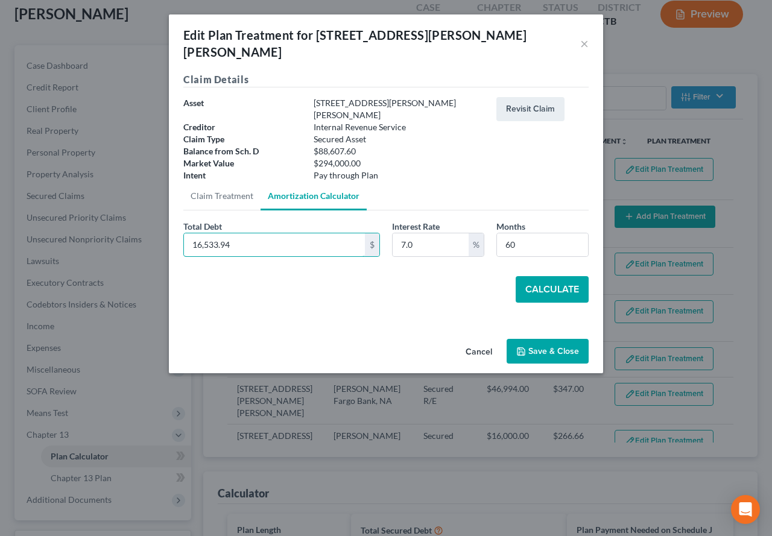
type input "16,533.94"
click at [540, 276] on button "Calculate" at bounding box center [552, 289] width 73 height 27
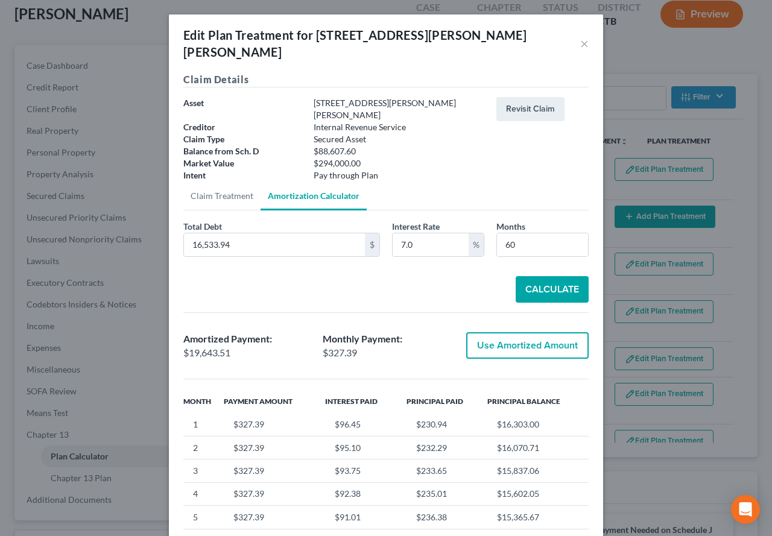
click at [552, 332] on button "Use Amortized Amount" at bounding box center [527, 345] width 122 height 27
type input "19,643.50"
checkbox input "true"
type input "327.39"
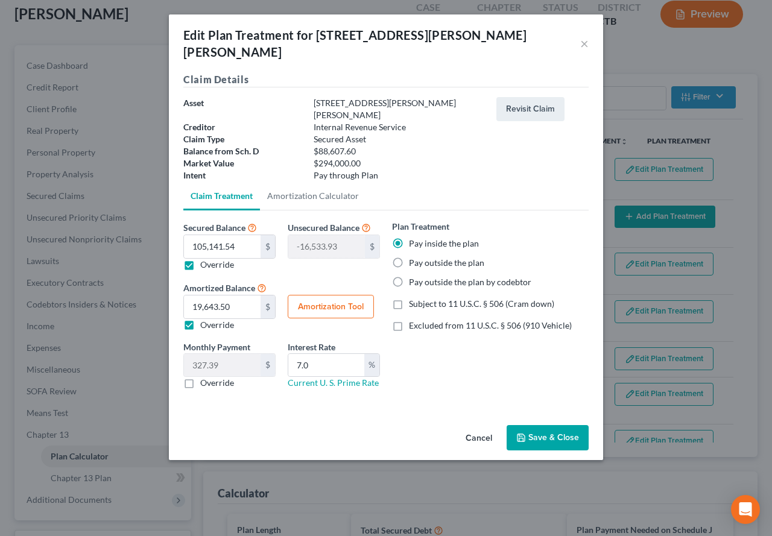
click at [546, 425] on button "Save & Close" at bounding box center [548, 437] width 82 height 25
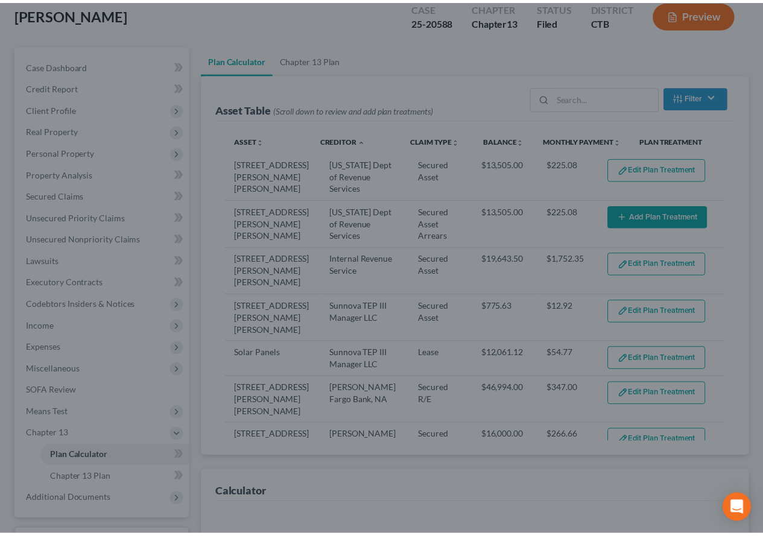
scroll to position [92, 0]
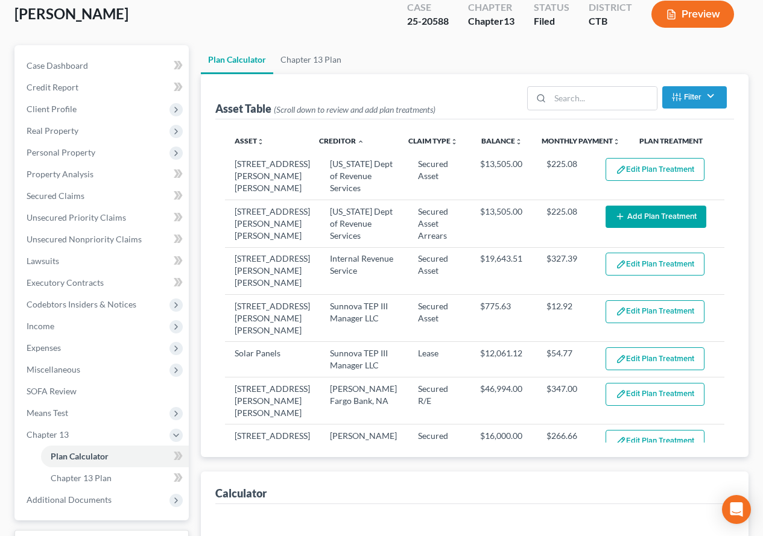
select select "59"
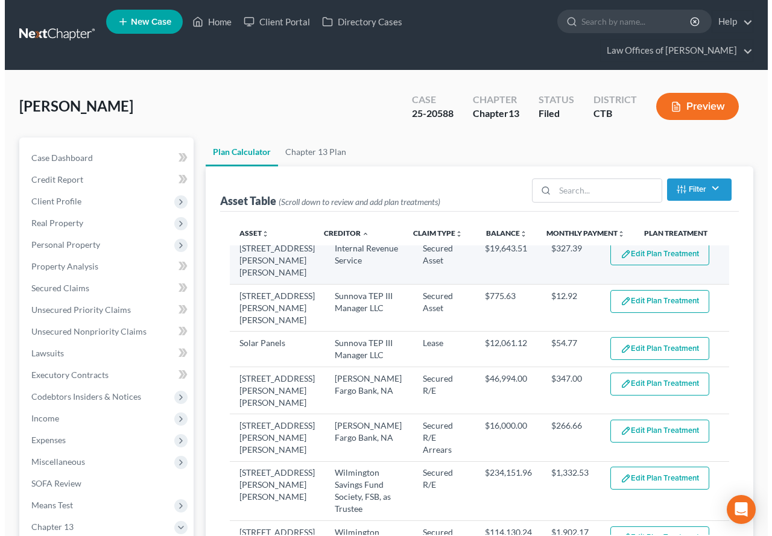
scroll to position [144, 0]
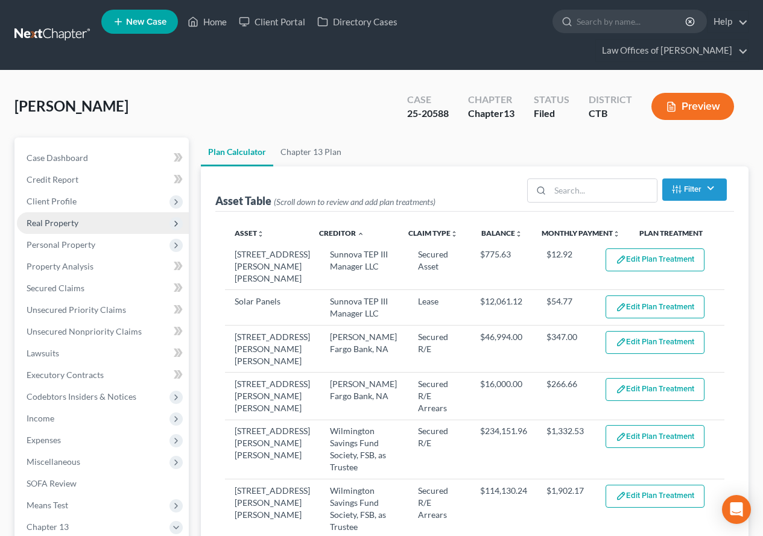
click at [57, 226] on span "Real Property" at bounding box center [53, 223] width 52 height 10
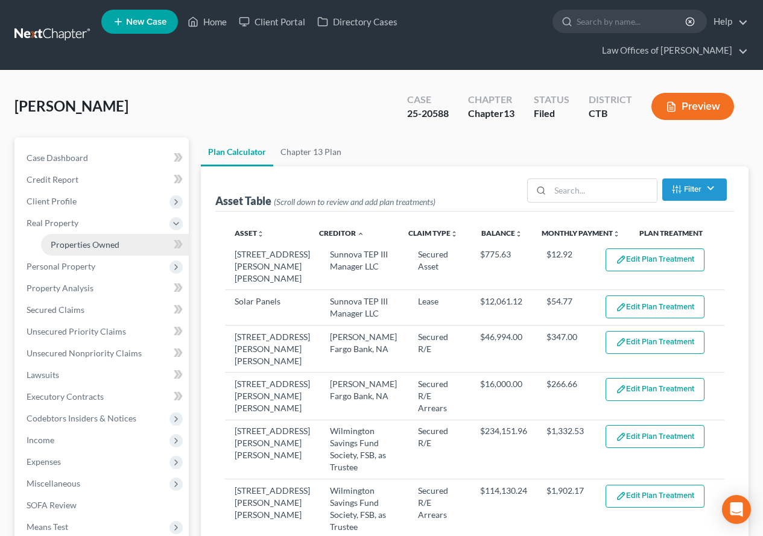
click at [63, 243] on span "Properties Owned" at bounding box center [85, 244] width 69 height 10
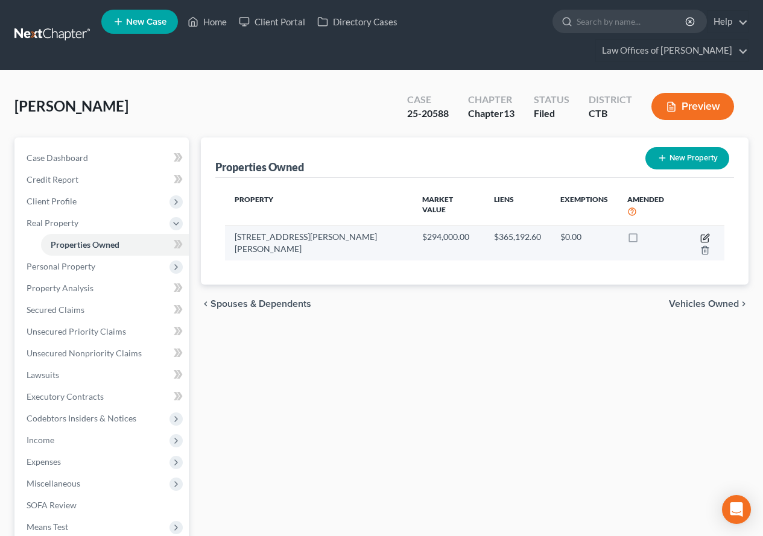
click at [700, 233] on icon "button" at bounding box center [705, 238] width 10 height 10
select select "6"
select select "5"
select select "0"
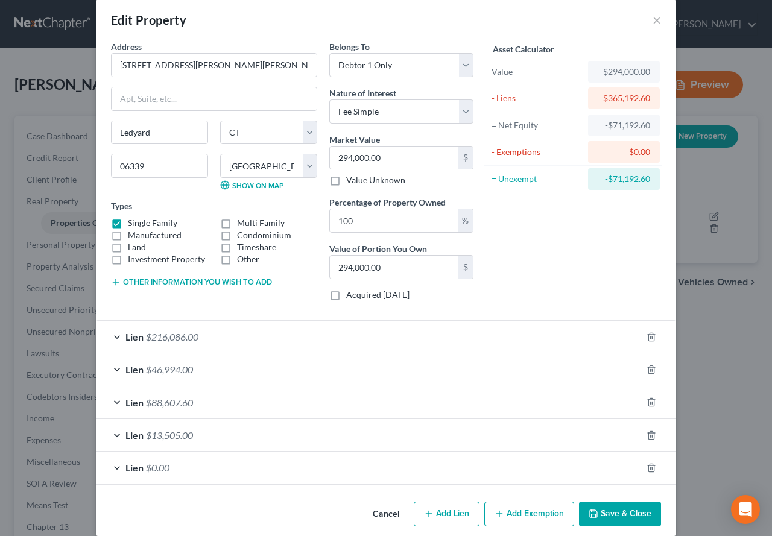
scroll to position [30, 0]
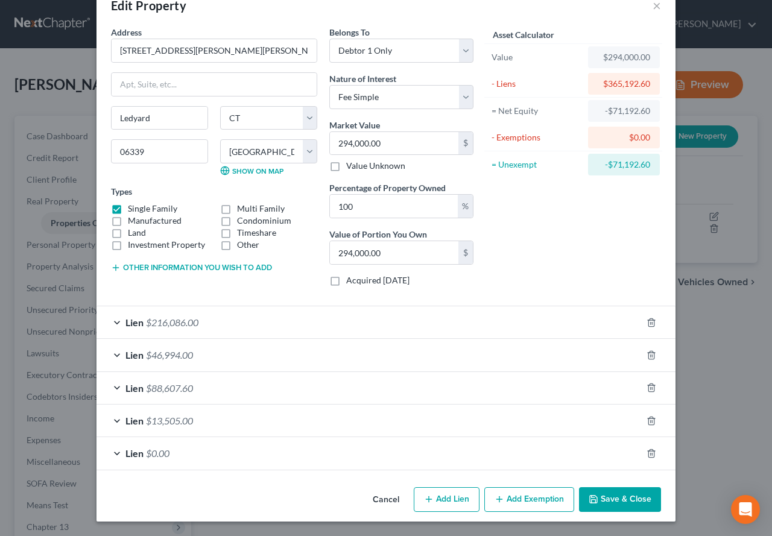
click at [109, 355] on div "Lien $46,994.00" at bounding box center [368, 355] width 545 height 32
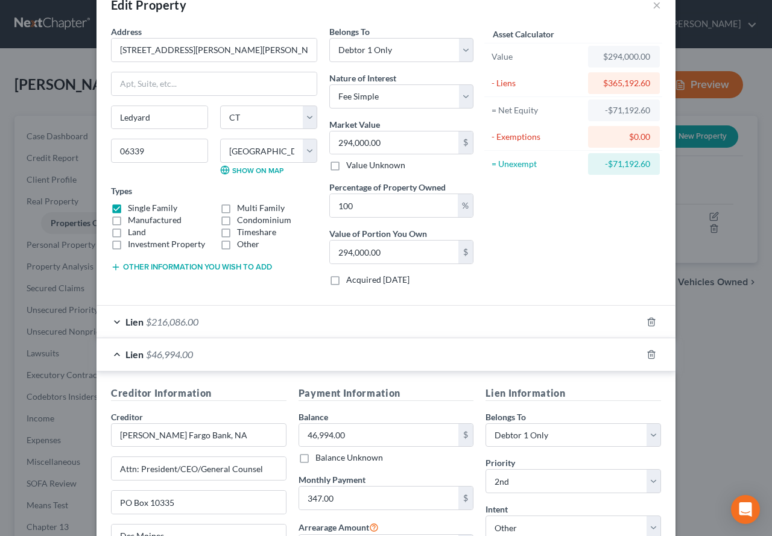
scroll to position [0, 0]
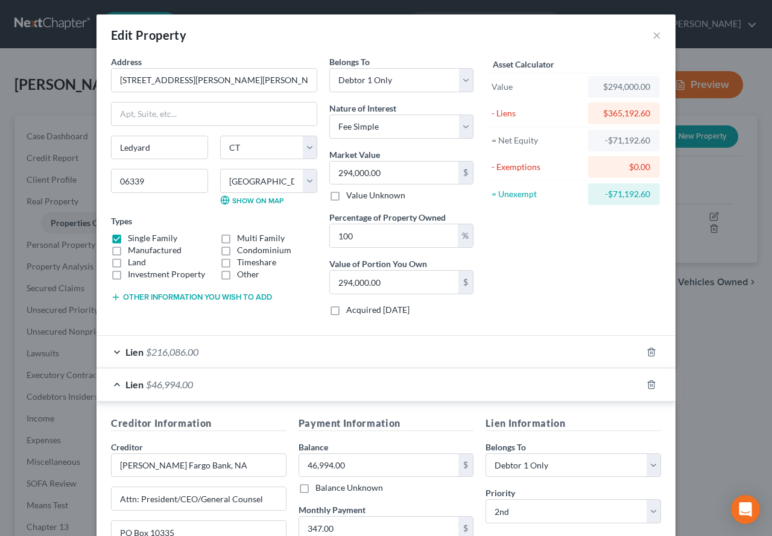
click at [109, 355] on div "Lien $216,086.00" at bounding box center [368, 352] width 545 height 32
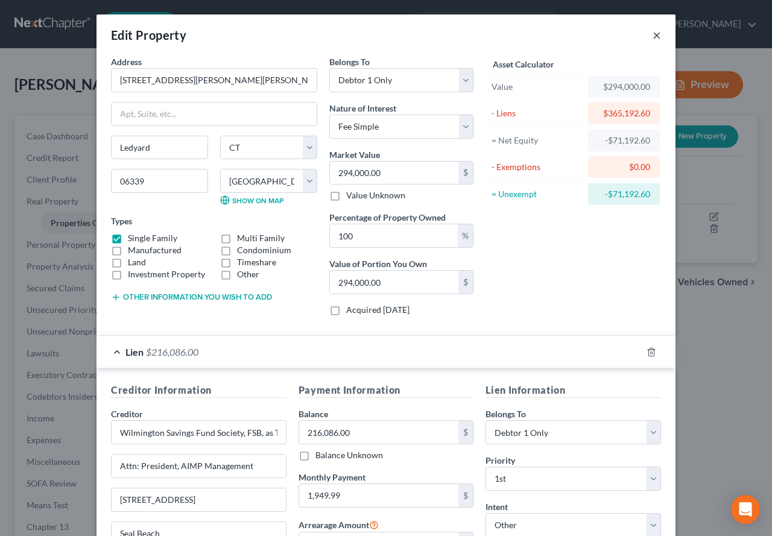
click at [652, 33] on button "×" at bounding box center [656, 35] width 8 height 14
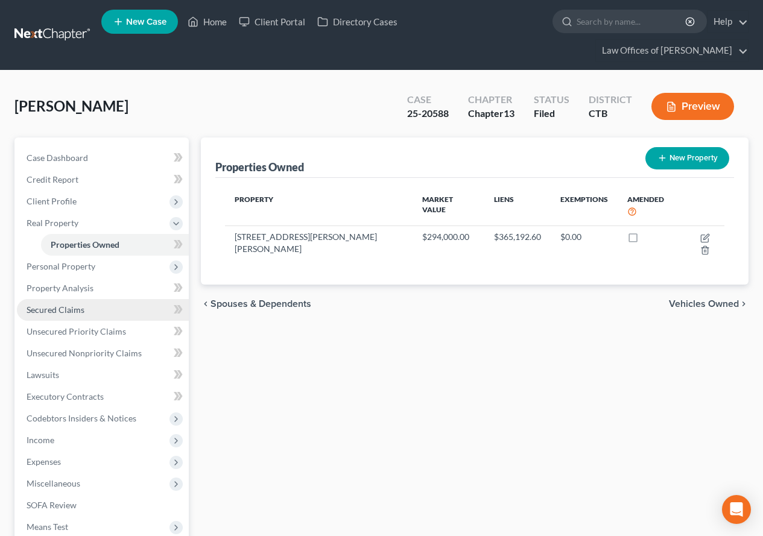
click at [66, 314] on span "Secured Claims" at bounding box center [56, 310] width 58 height 10
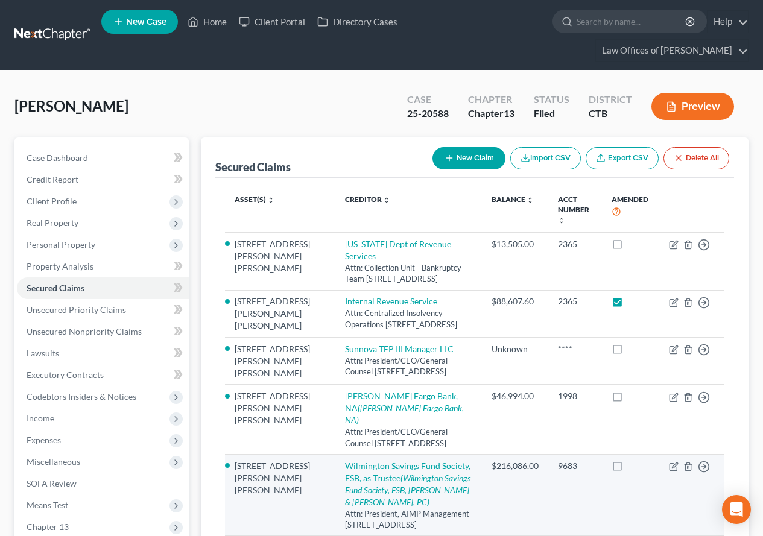
click at [628, 469] on label at bounding box center [628, 469] width 0 height 0
click at [633, 460] on input "checkbox" at bounding box center [637, 464] width 8 height 8
checkbox input "true"
click at [674, 463] on icon "button" at bounding box center [674, 465] width 5 height 5
select select "4"
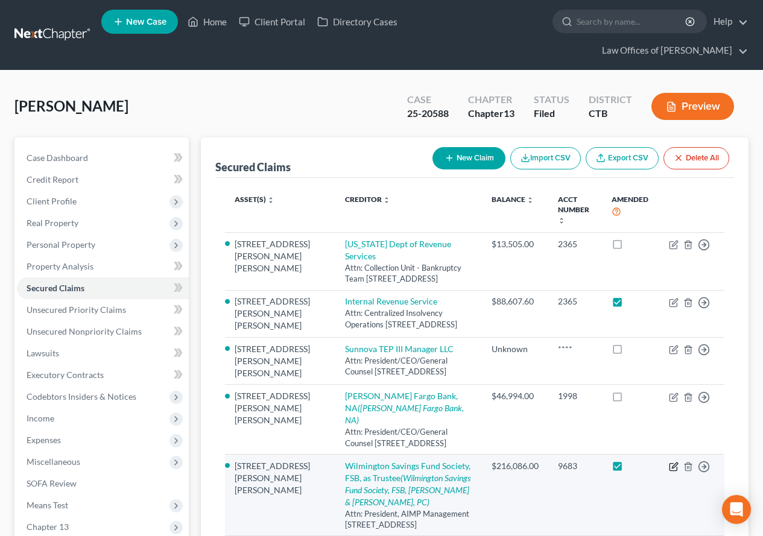
select select "12"
select select "4"
select select "0"
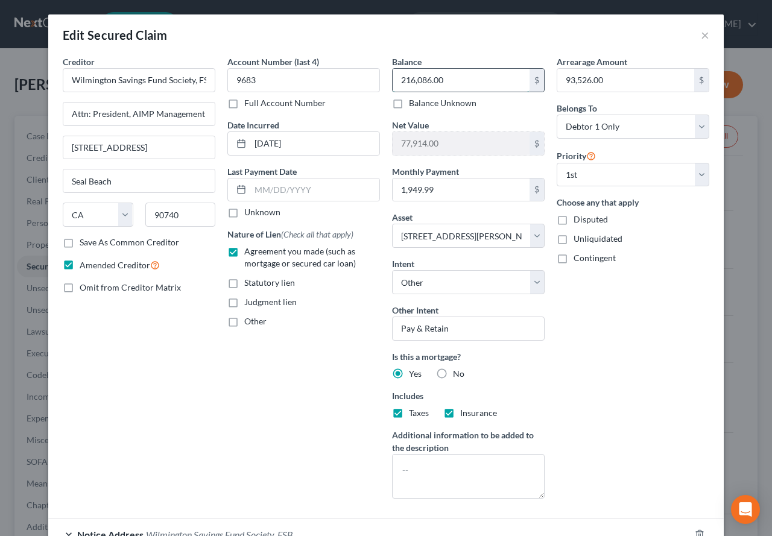
click at [444, 84] on input "216,086.00" at bounding box center [461, 80] width 137 height 23
type input "234,151.96"
click at [441, 186] on input "1,949.99" at bounding box center [461, 189] width 137 height 23
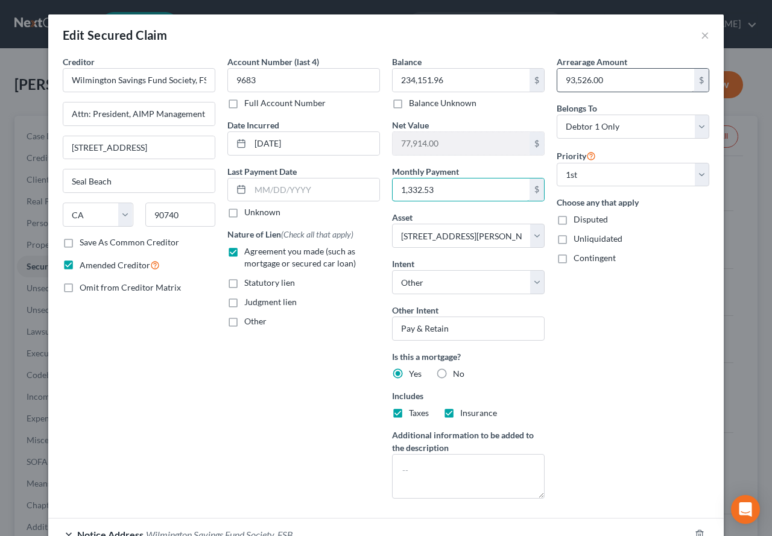
type input "1,332.53"
click at [630, 77] on input "93,526.00" at bounding box center [625, 80] width 137 height 23
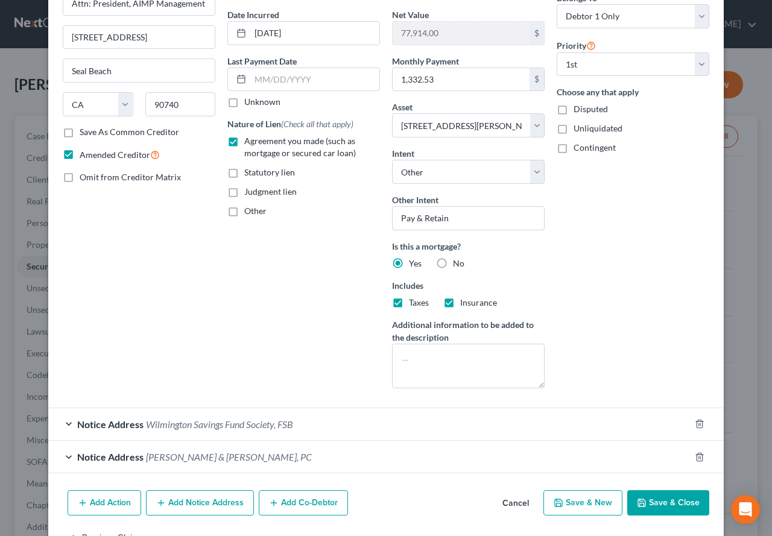
scroll to position [121, 0]
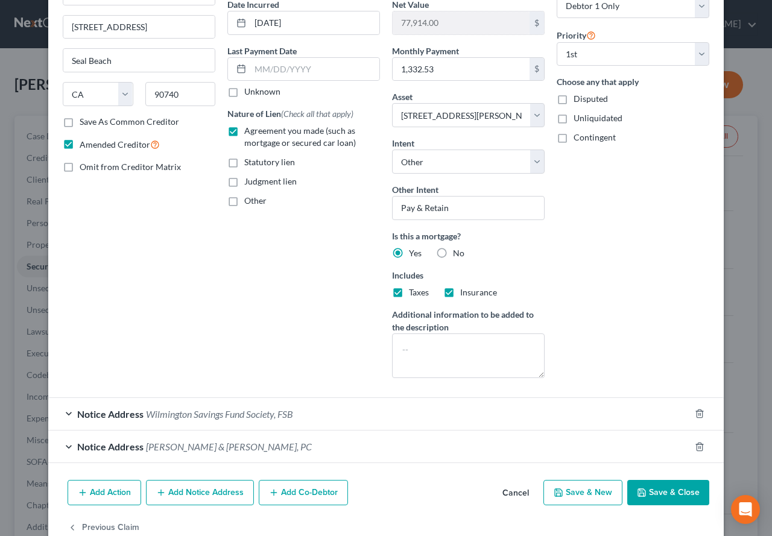
type input "114,130.24"
click at [654, 491] on button "Save & Close" at bounding box center [668, 492] width 82 height 25
select select
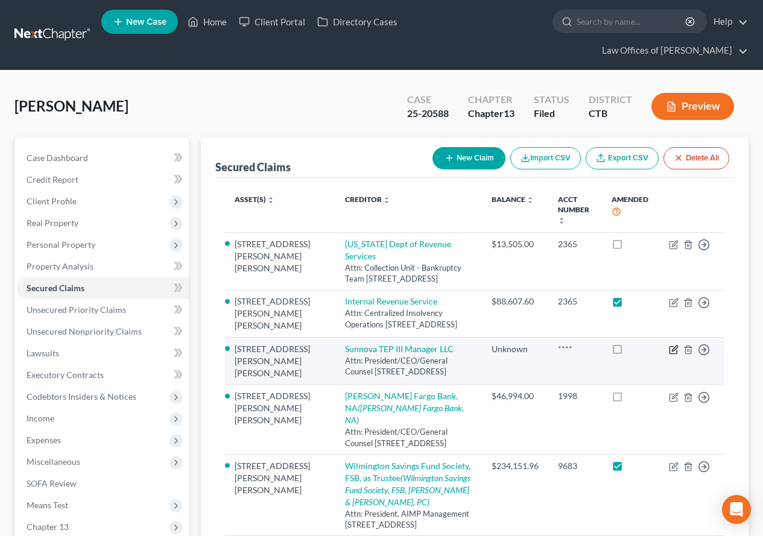
click at [674, 349] on icon "button" at bounding box center [674, 350] width 10 height 10
select select "45"
select select "4"
select select "0"
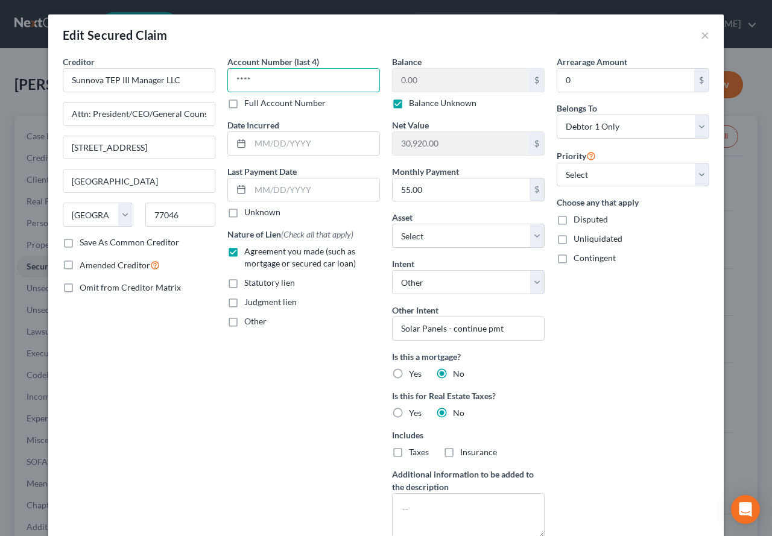
drag, startPoint x: 267, startPoint y: 77, endPoint x: 199, endPoint y: 65, distance: 69.3
click at [199, 65] on div "Creditor * Sunnova TEP III Manager LLC Attn: President/CEO/General Counsel [STR…" at bounding box center [386, 301] width 659 height 492
type input "5868"
click at [409, 103] on label "Balance Unknown" at bounding box center [443, 103] width 68 height 12
click at [414, 103] on input "Balance Unknown" at bounding box center [418, 101] width 8 height 8
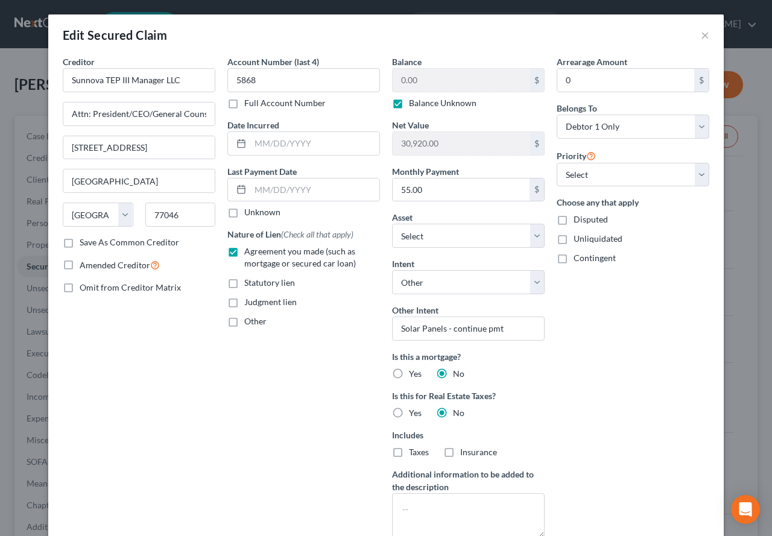
checkbox input "false"
click at [599, 88] on input "0" at bounding box center [625, 80] width 137 height 23
type input "775.63"
click at [419, 77] on input "0.00" at bounding box center [461, 80] width 137 height 23
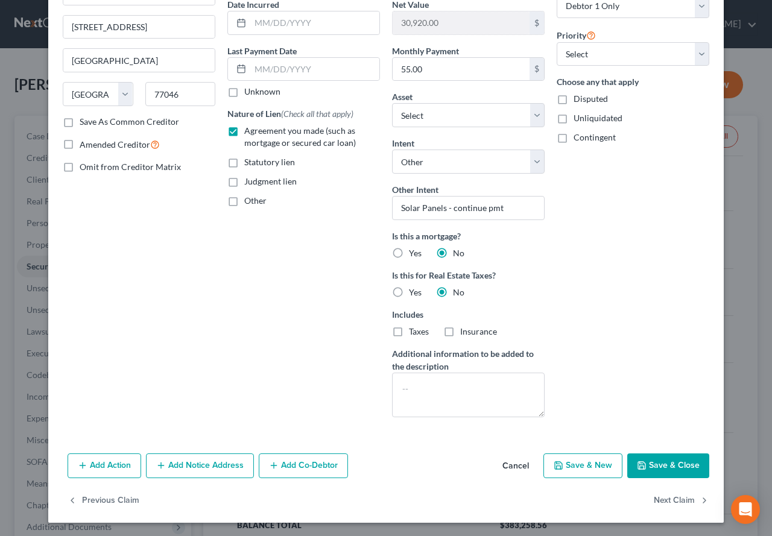
type input "12,061.12"
click at [671, 464] on button "Save & Close" at bounding box center [668, 465] width 82 height 25
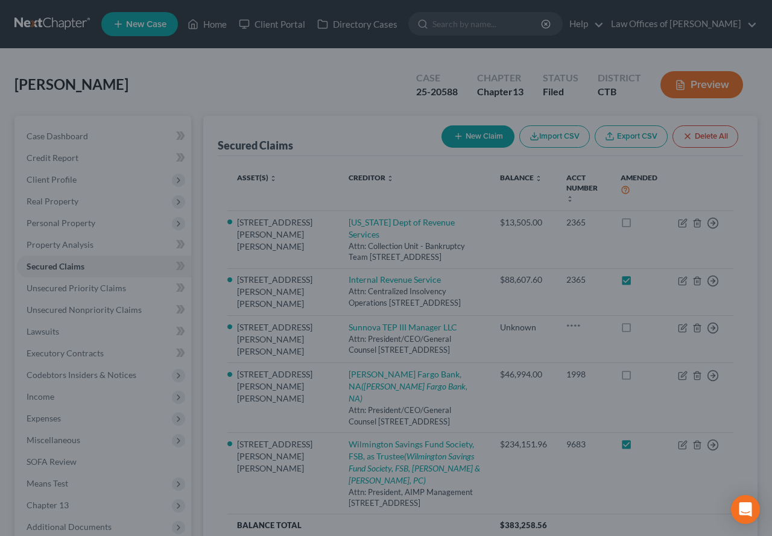
type input "792.92"
select select "12"
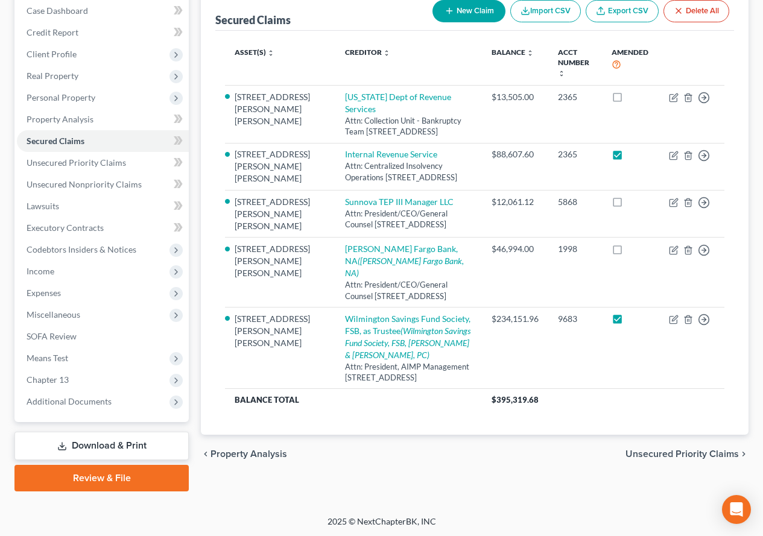
scroll to position [148, 0]
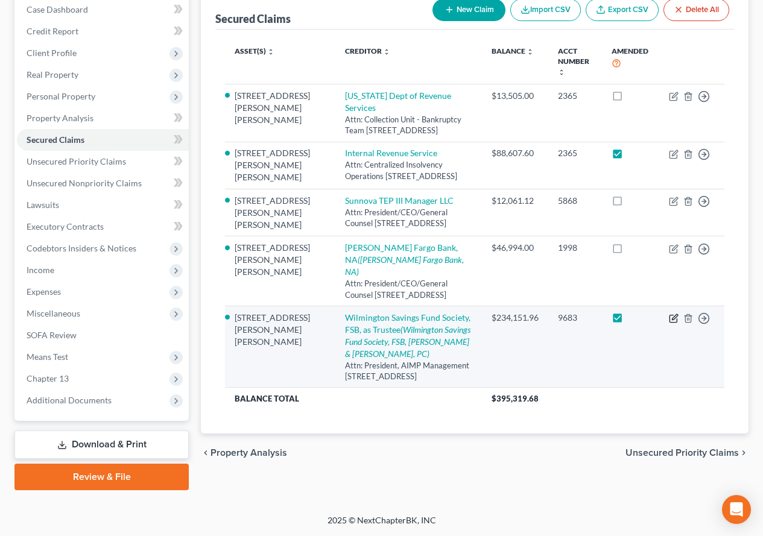
click at [670, 315] on icon "button" at bounding box center [672, 318] width 7 height 7
select select "4"
select select "0"
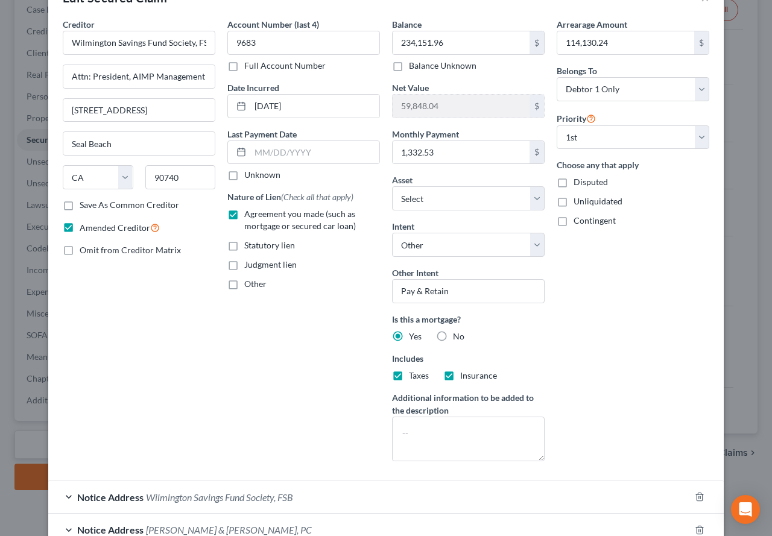
scroll to position [0, 0]
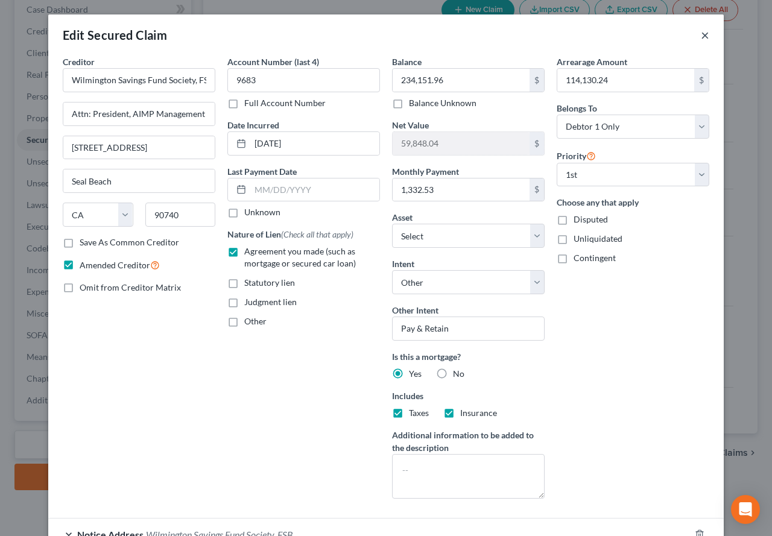
click at [703, 32] on button "×" at bounding box center [705, 35] width 8 height 14
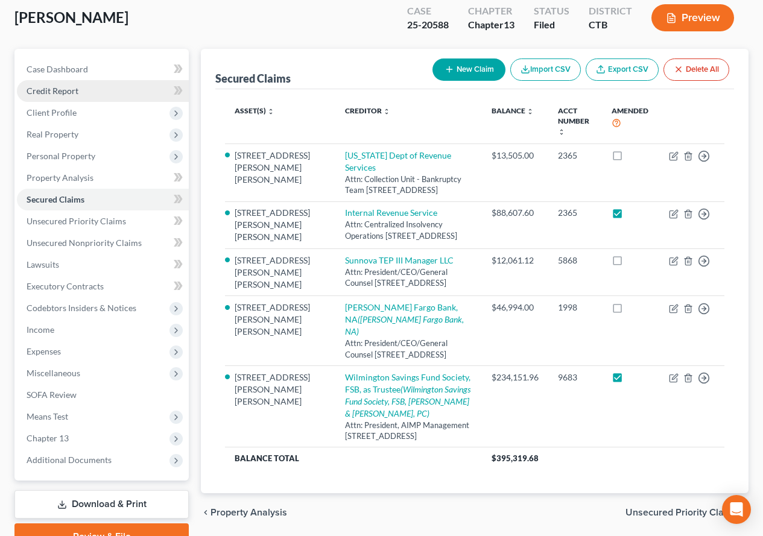
scroll to position [88, 0]
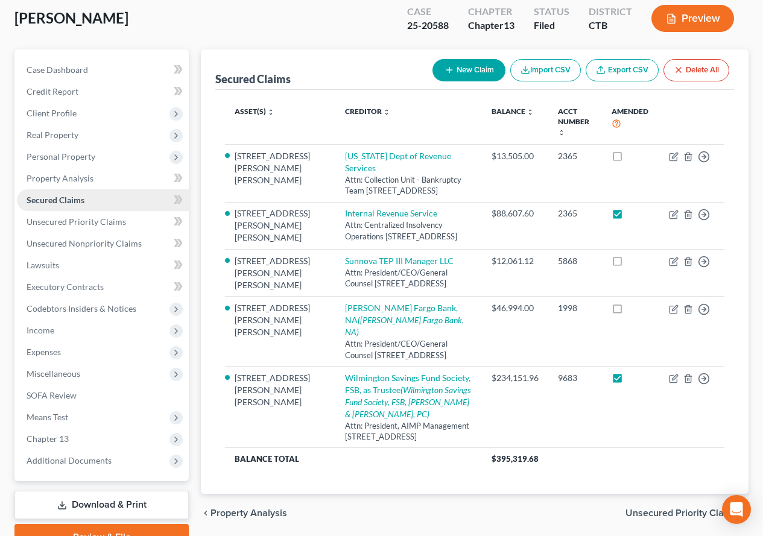
click at [75, 198] on span "Secured Claims" at bounding box center [56, 200] width 58 height 10
click at [71, 141] on span "Real Property" at bounding box center [103, 135] width 172 height 22
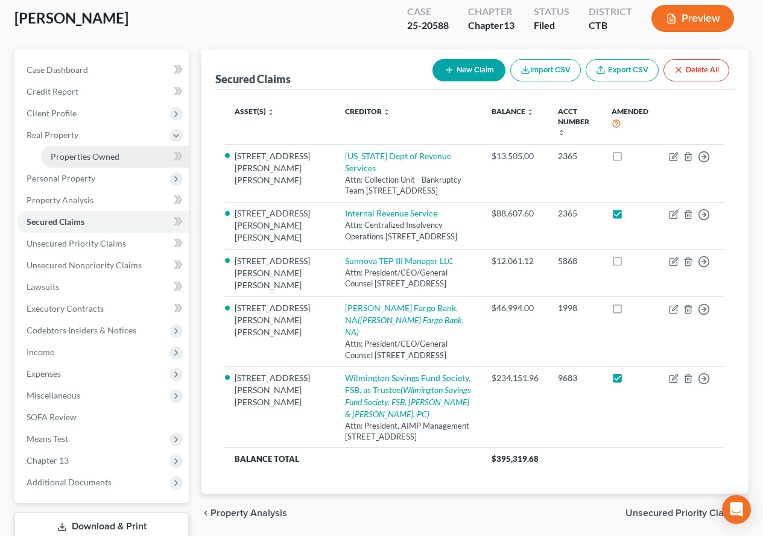
click at [77, 160] on span "Properties Owned" at bounding box center [85, 156] width 69 height 10
